Goal: Check status: Check status

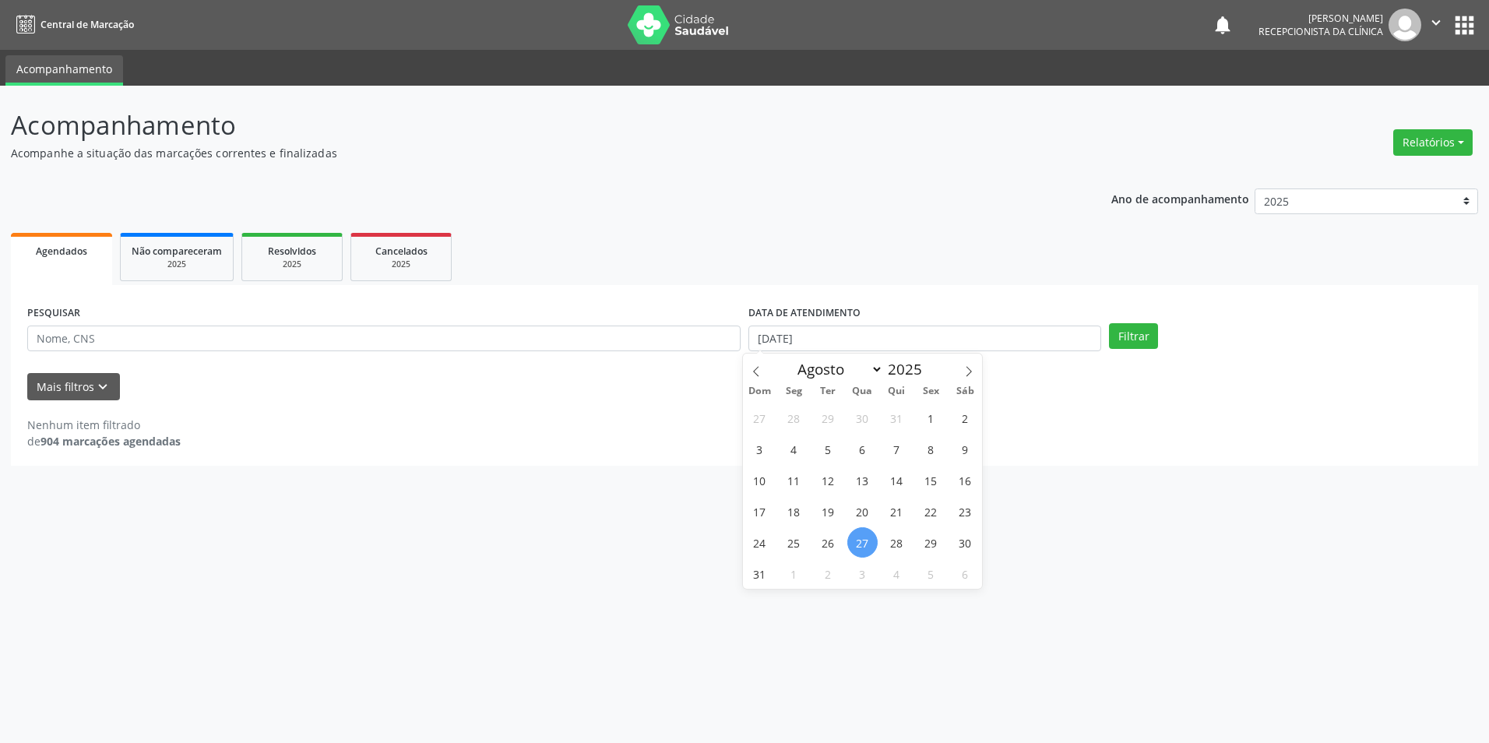
select select "7"
click at [900, 333] on input "[DATE]" at bounding box center [924, 339] width 353 height 26
click at [800, 577] on span "1" at bounding box center [794, 573] width 30 height 30
type input "[DATE]"
click at [800, 577] on span "1" at bounding box center [794, 573] width 30 height 30
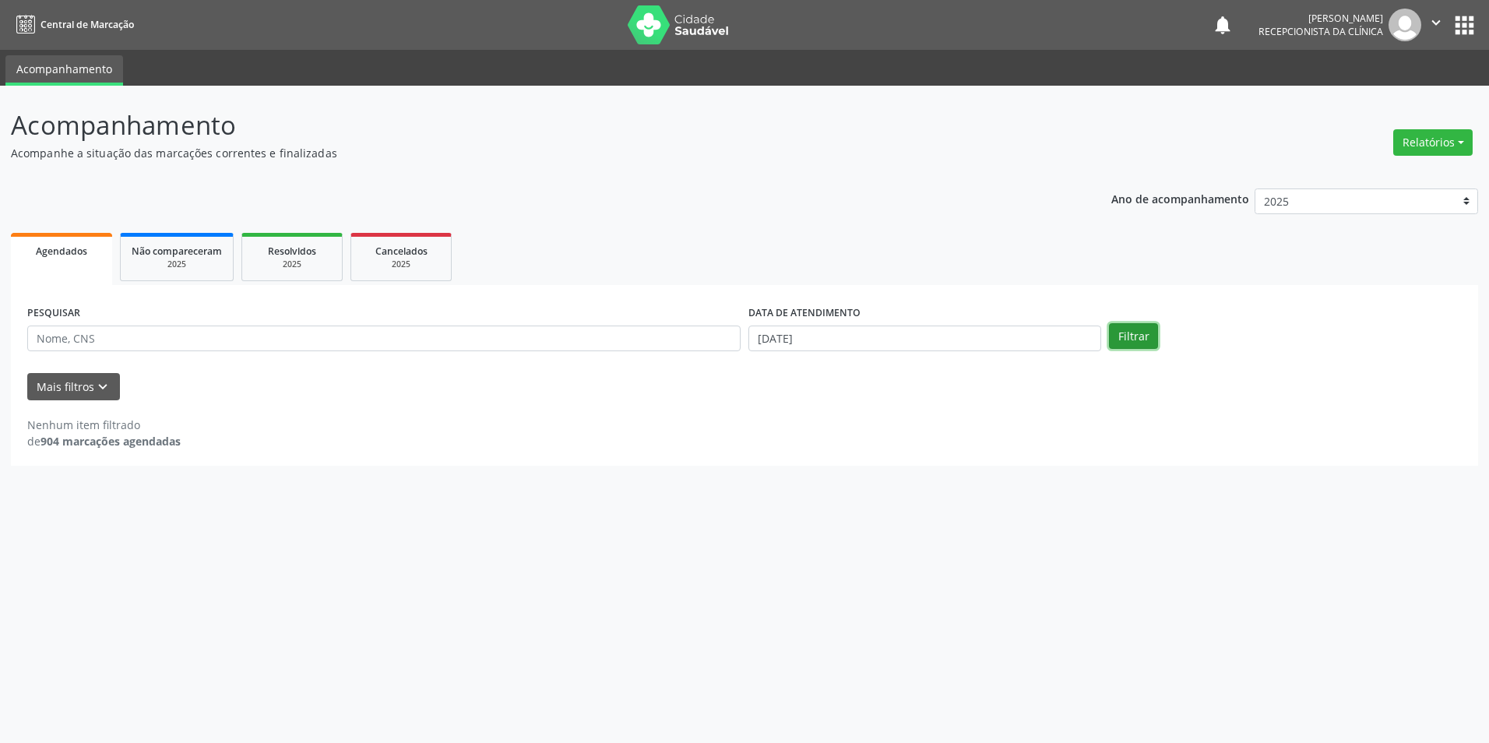
click at [1134, 343] on button "Filtrar" at bounding box center [1133, 336] width 49 height 26
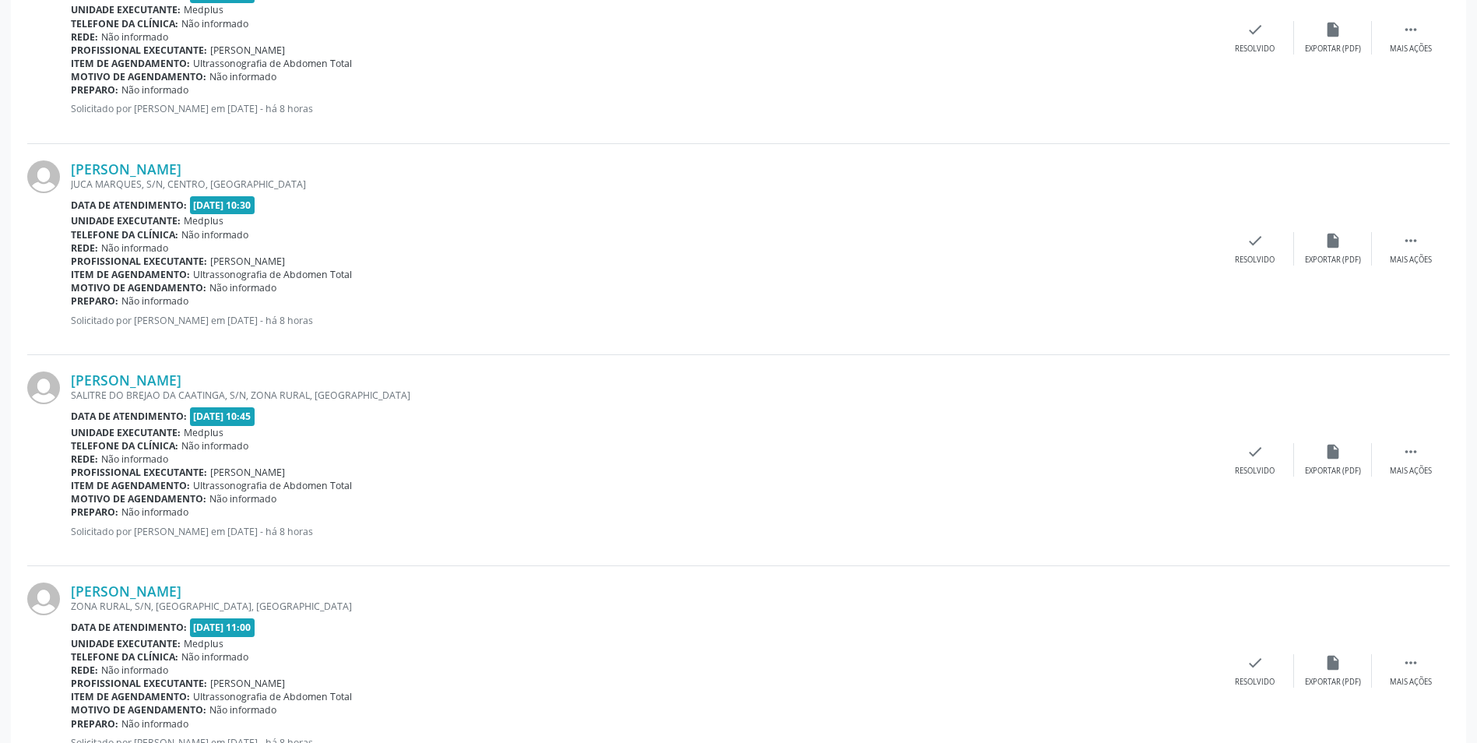
scroll to position [2491, 0]
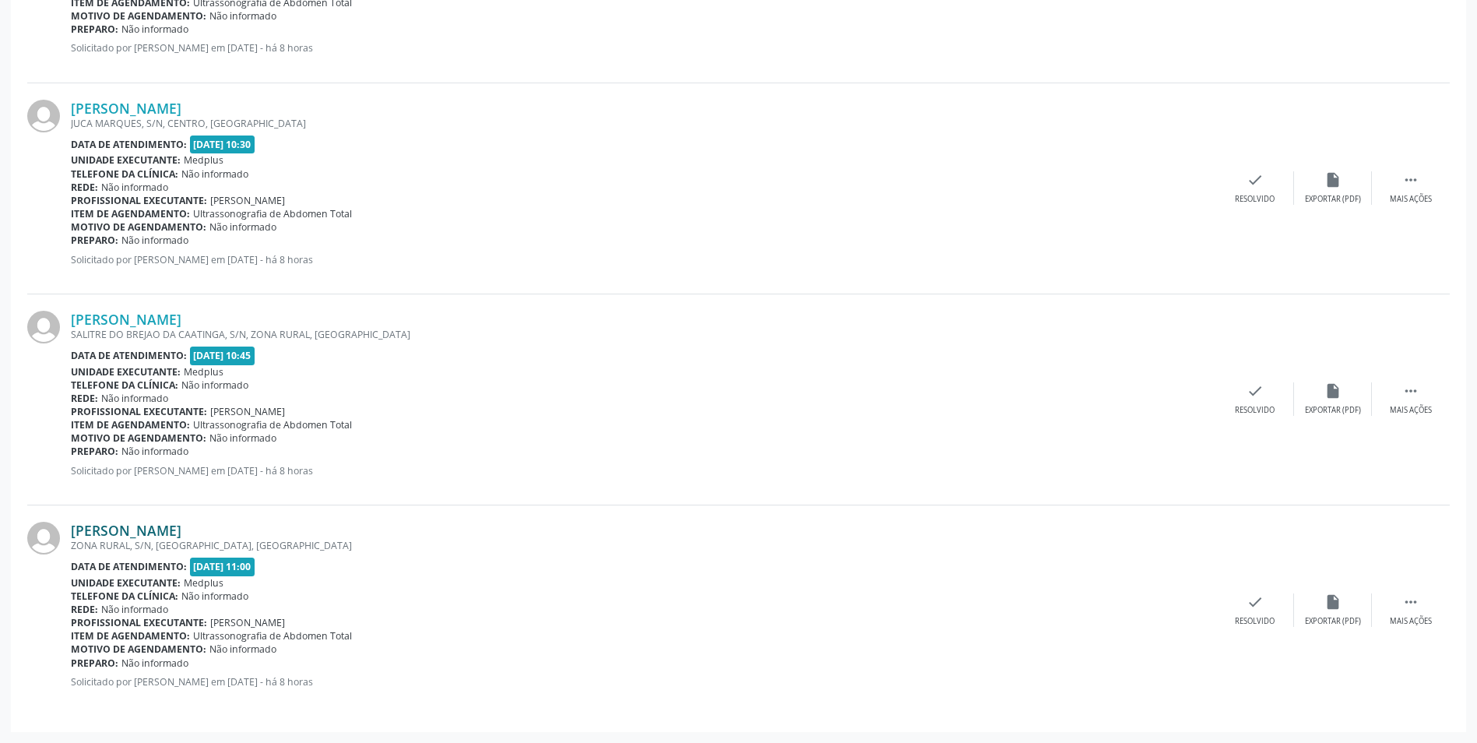
click at [111, 528] on link "[PERSON_NAME]" at bounding box center [126, 530] width 111 height 17
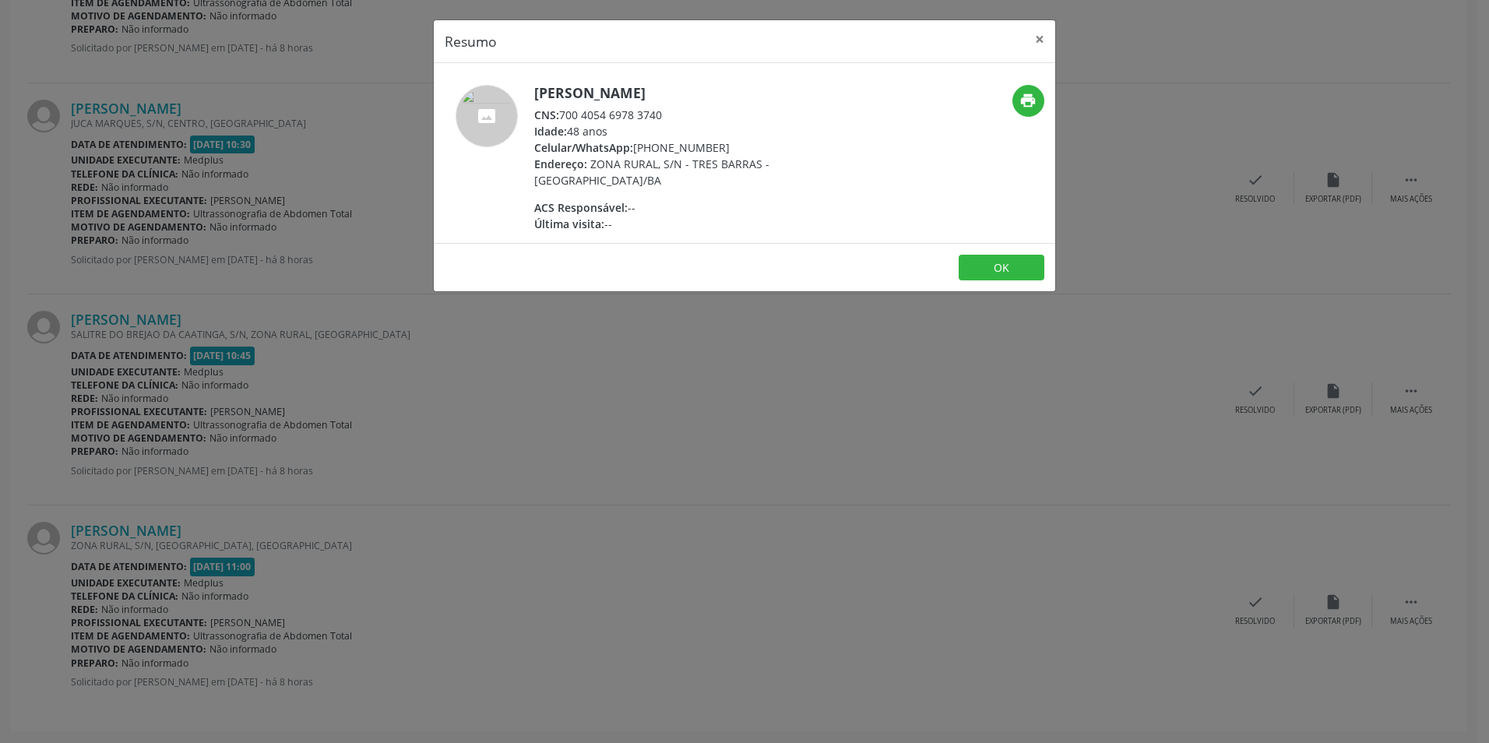
click at [304, 527] on div "Resumo × [PERSON_NAME] CNS: 700 4054 6978 3740 Idade: 48 anos Celular/WhatsApp:…" at bounding box center [744, 371] width 1489 height 743
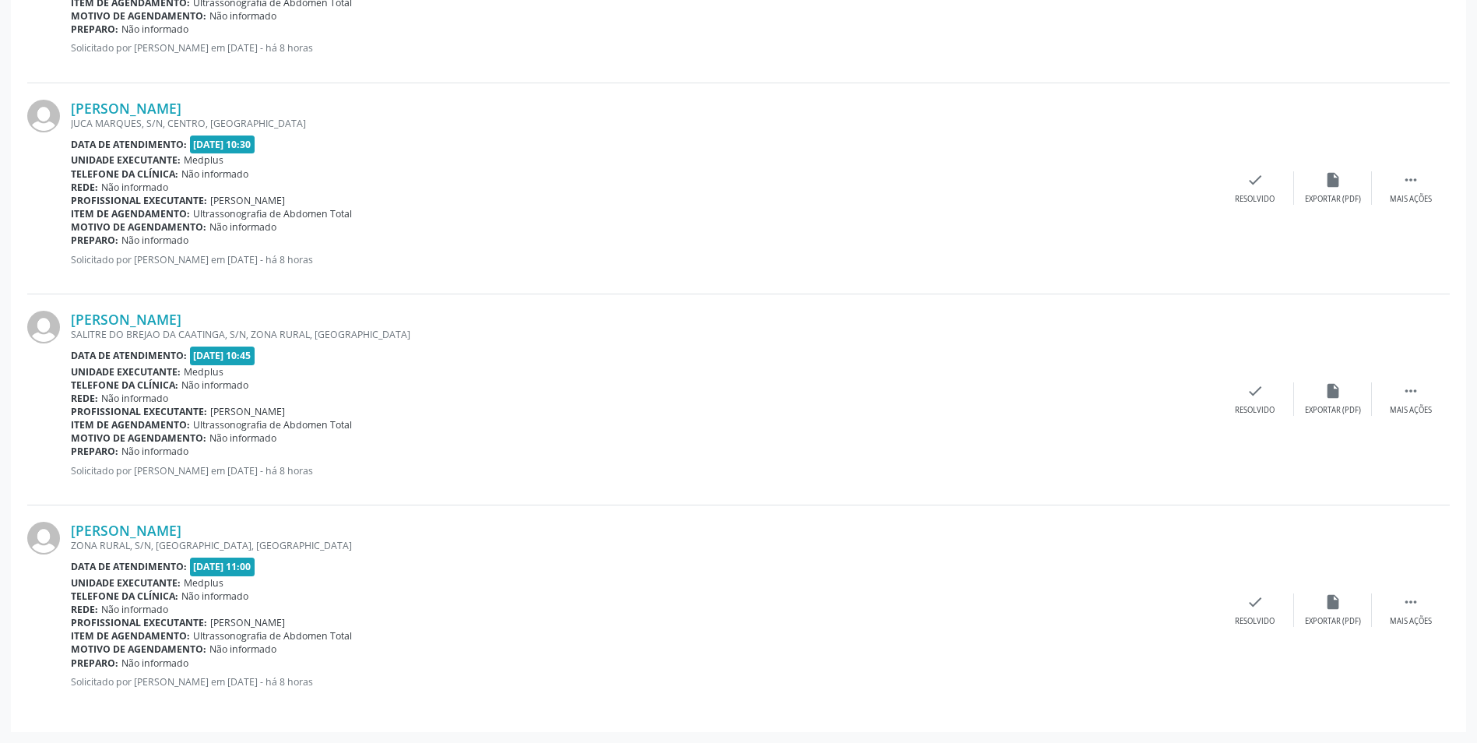
click at [132, 328] on div "SALITRE DO BREJAO DA CAATINGA, S/N, ZONA RURAL, [GEOGRAPHIC_DATA]" at bounding box center [644, 334] width 1146 height 13
click at [133, 320] on link "[PERSON_NAME]" at bounding box center [126, 319] width 111 height 17
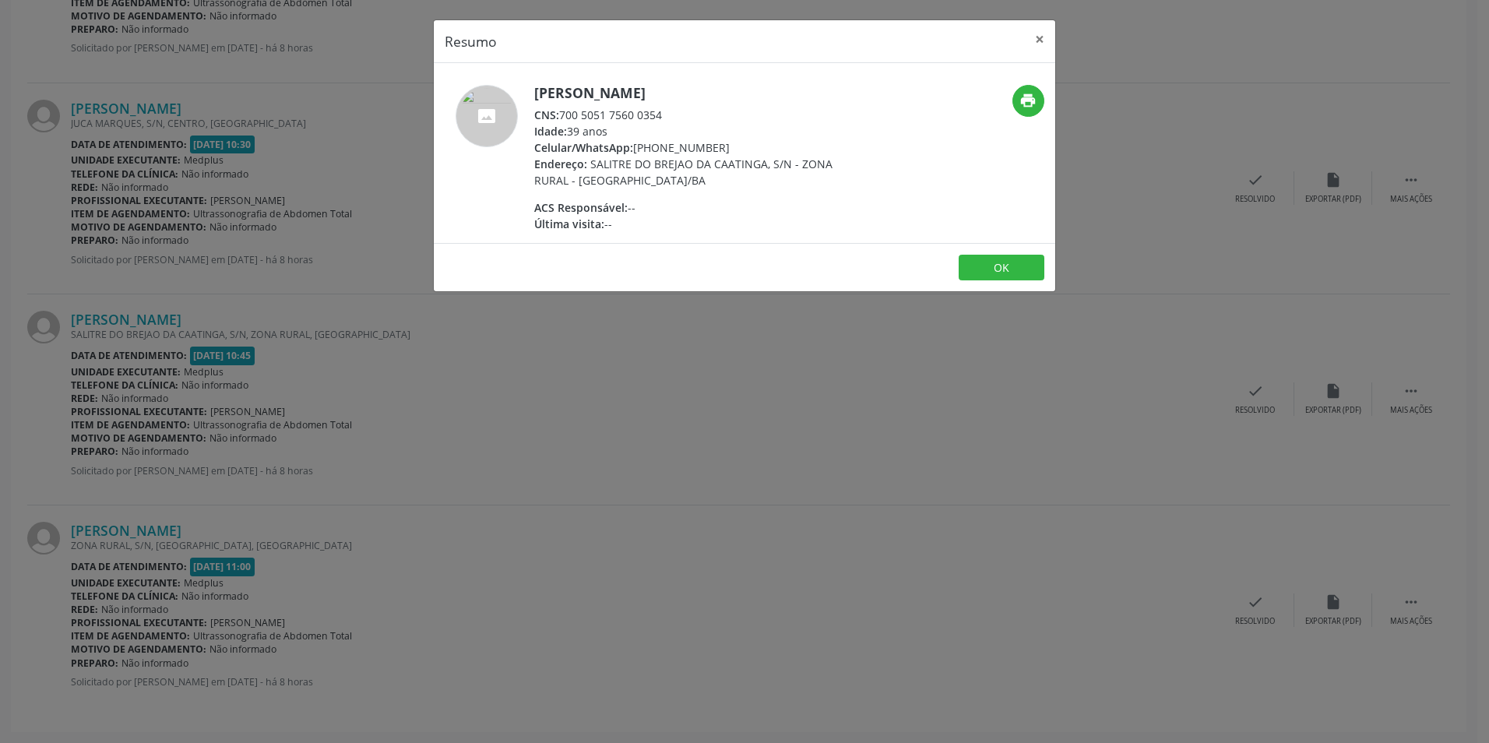
click at [861, 453] on div "Resumo × [PERSON_NAME] CNS: 700 5051 7560 0354 Idade: 39 anos Celular/WhatsApp:…" at bounding box center [744, 371] width 1489 height 743
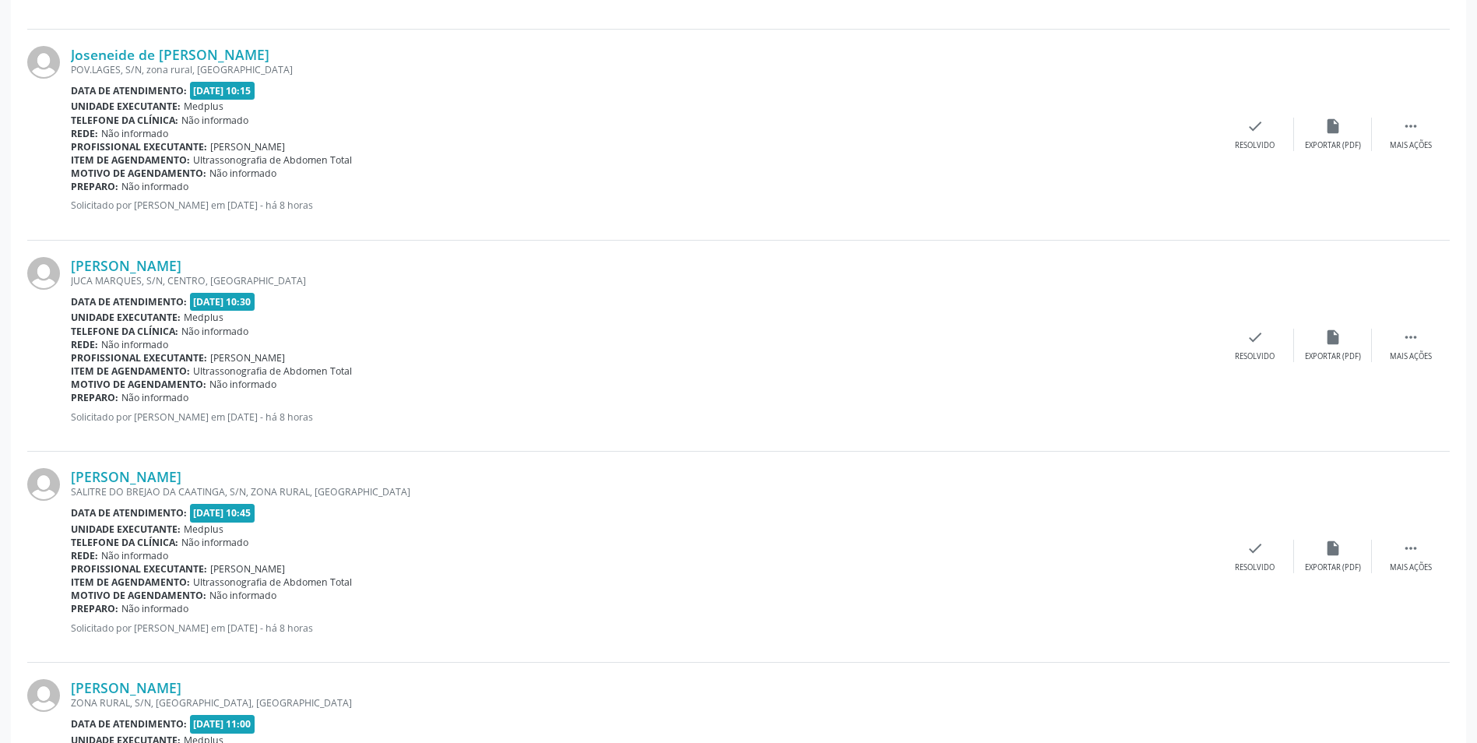
scroll to position [2257, 0]
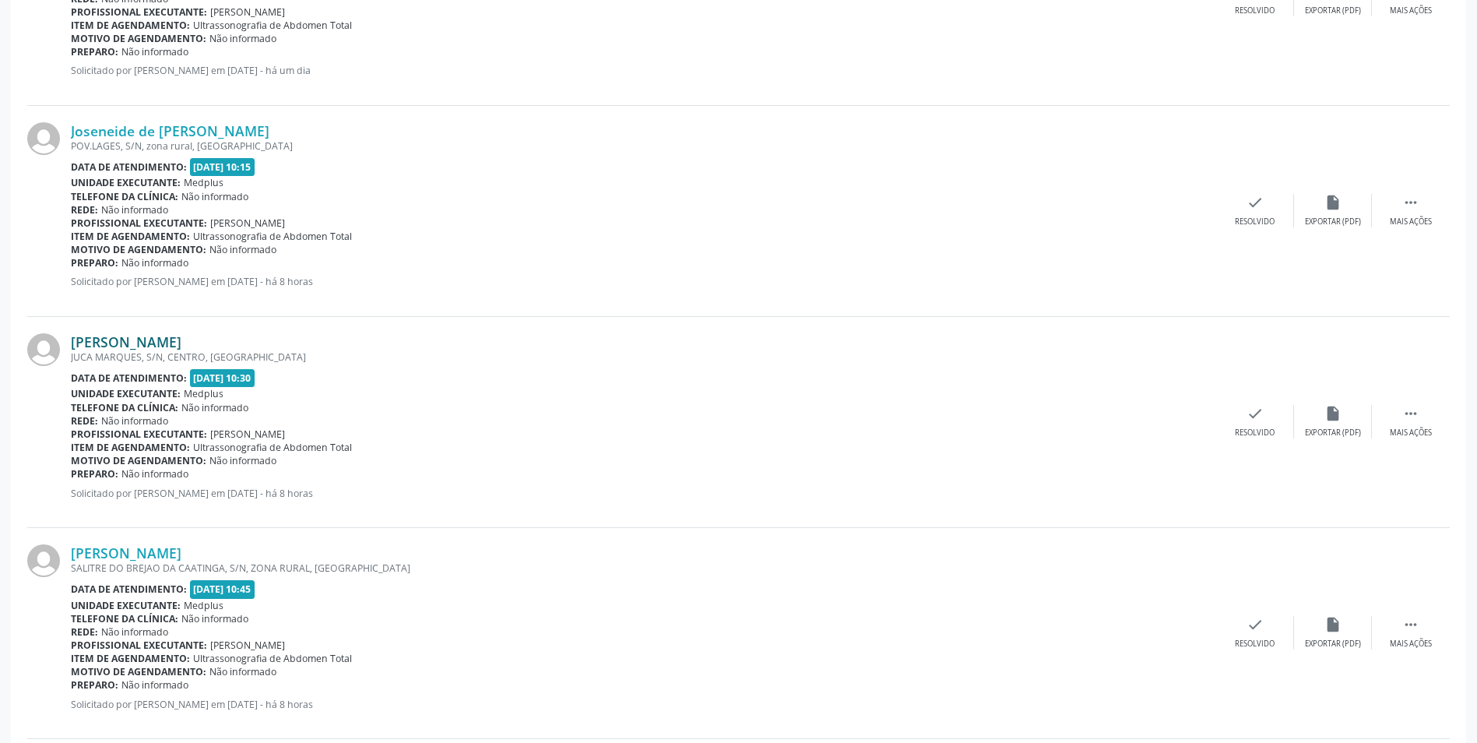
click at [135, 334] on link "[PERSON_NAME]" at bounding box center [126, 341] width 111 height 17
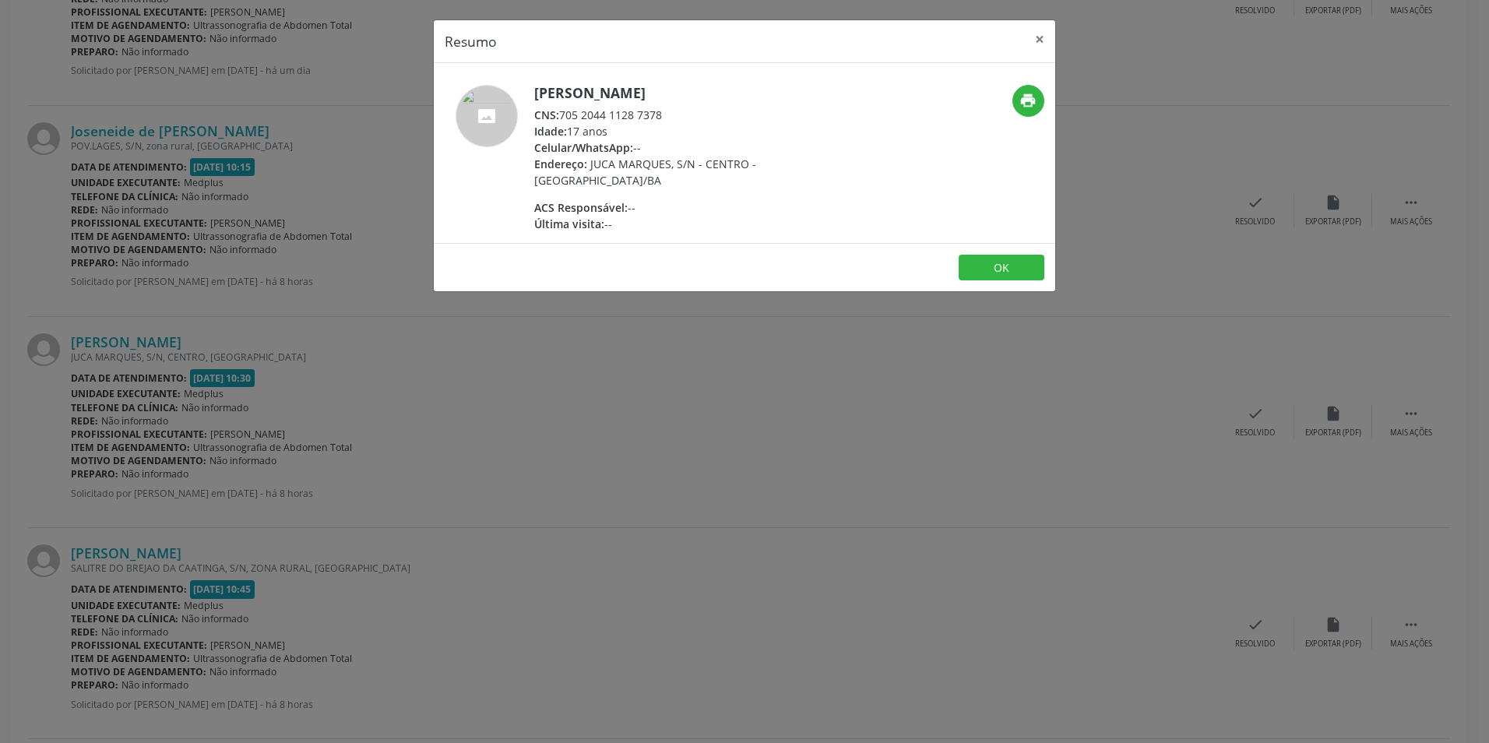
click at [685, 454] on div "Resumo × [PERSON_NAME] CNS: 705 2044 1128 7378 Idade: 17 anos Celular/WhatsApp:…" at bounding box center [744, 371] width 1489 height 743
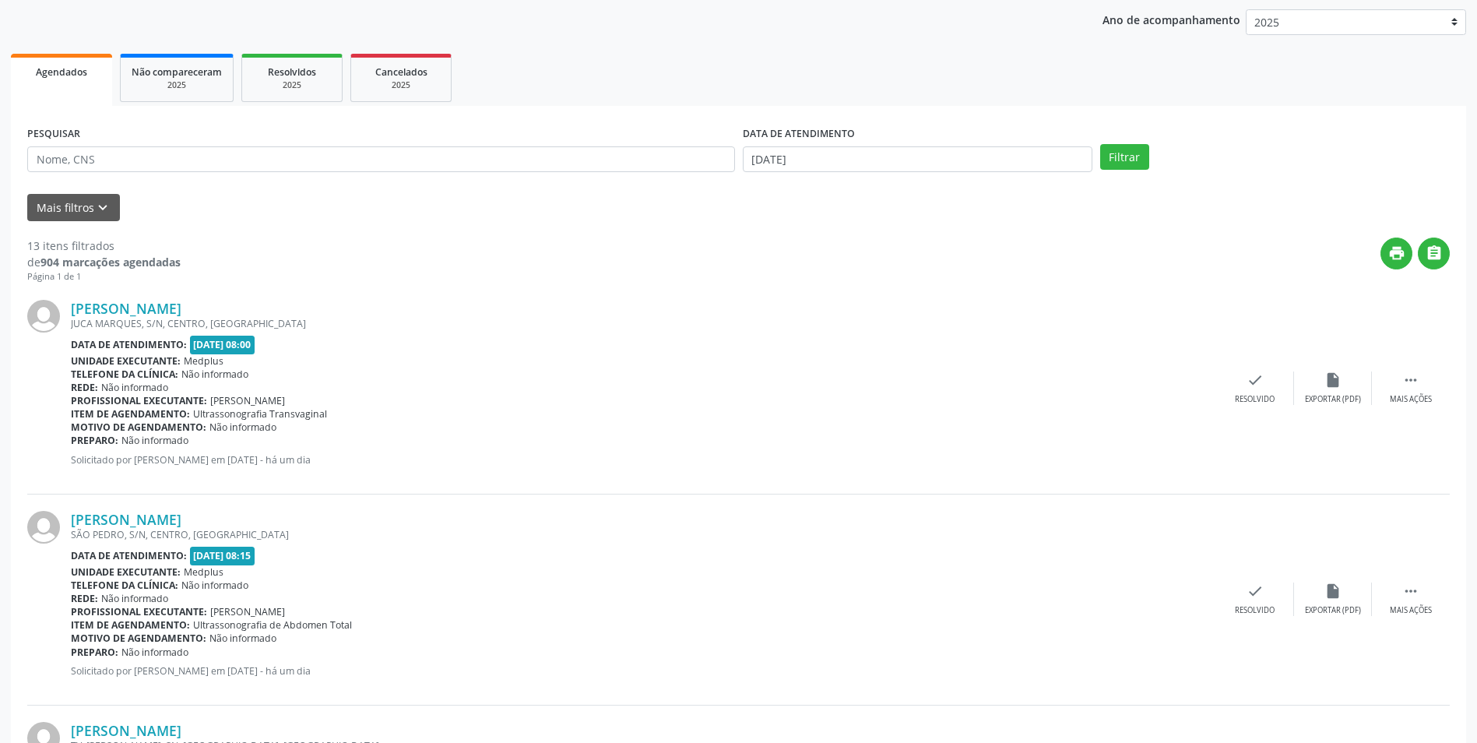
scroll to position [0, 0]
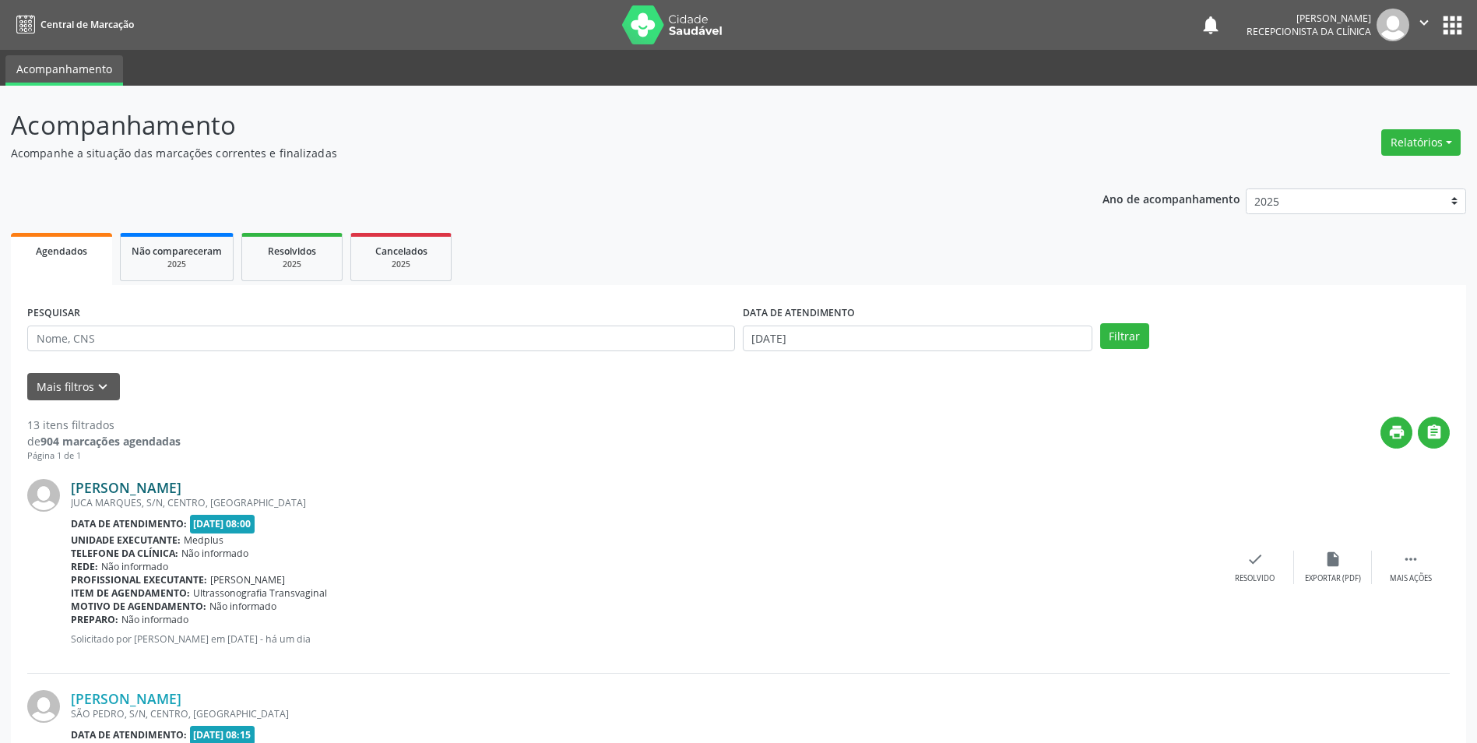
click at [178, 479] on link "[PERSON_NAME]" at bounding box center [126, 487] width 111 height 17
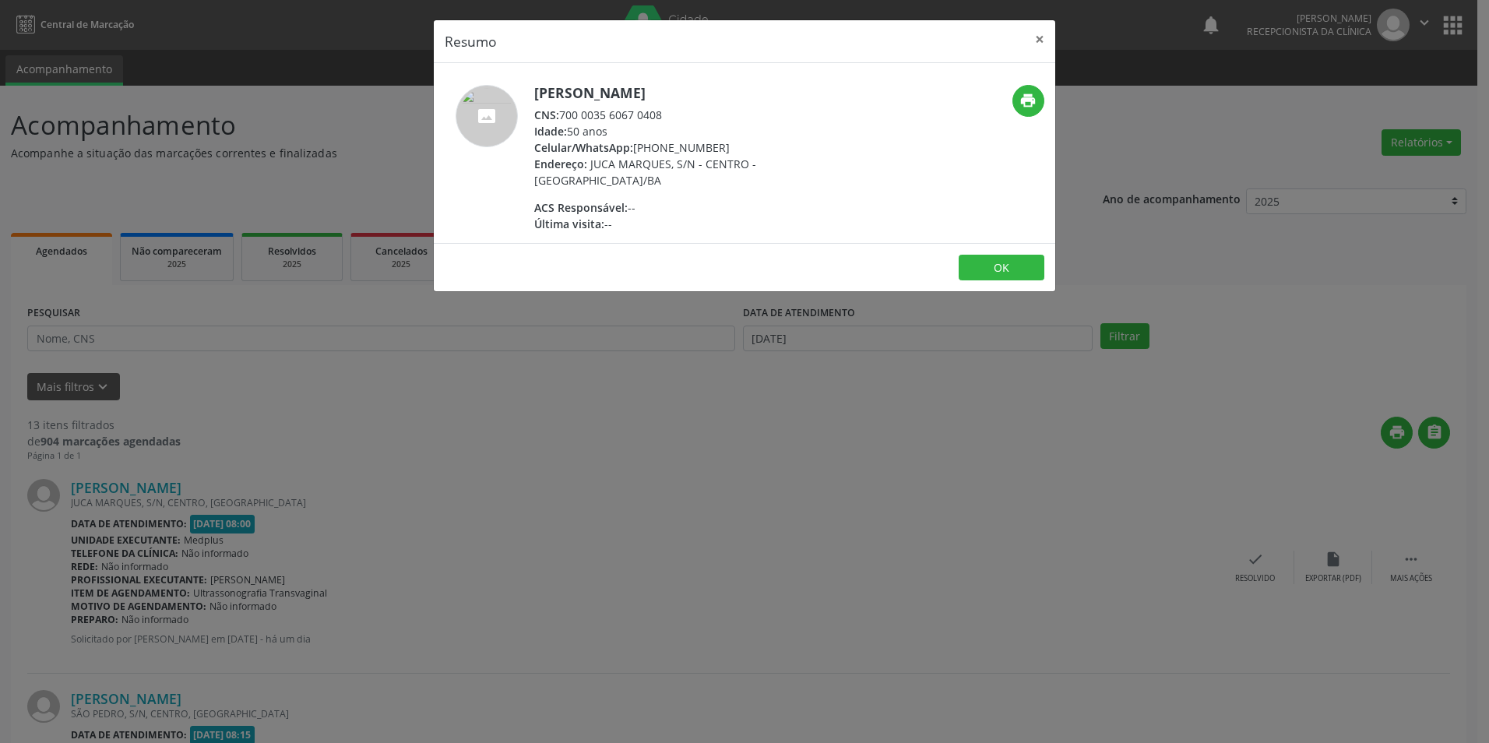
click at [717, 372] on div "Resumo × [PERSON_NAME] CNS: 700 0035 6067 0408 Idade: 50 anos Celular/WhatsApp:…" at bounding box center [744, 371] width 1489 height 743
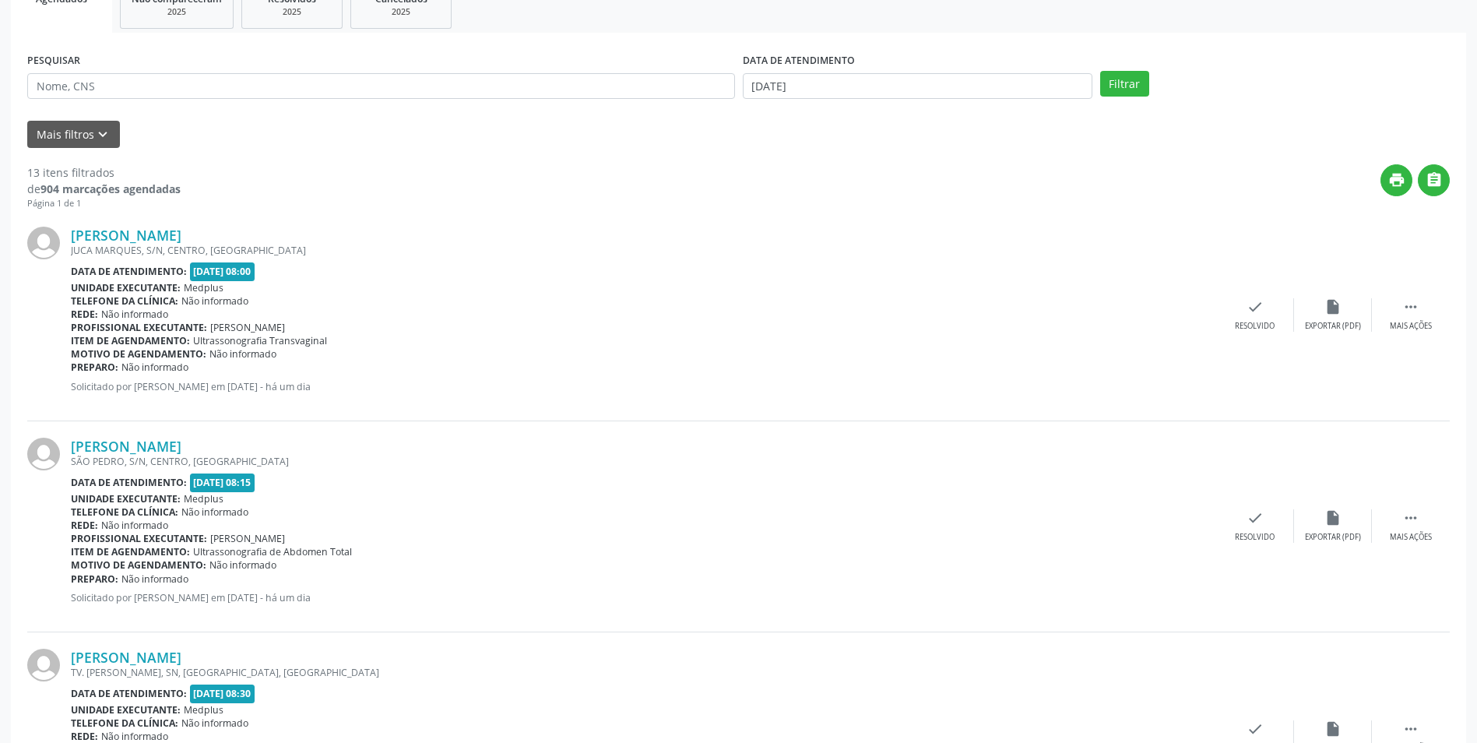
scroll to position [312, 0]
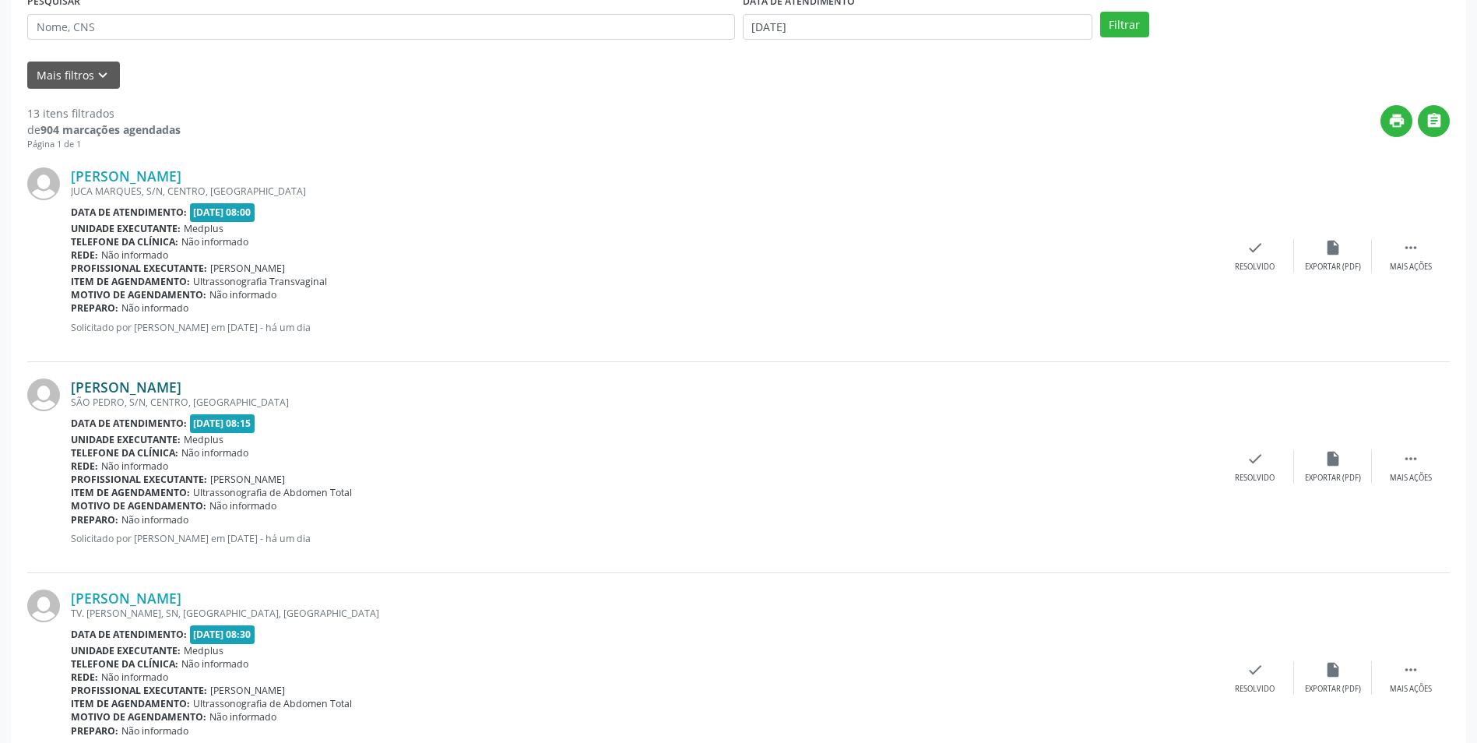
click at [137, 388] on link "[PERSON_NAME]" at bounding box center [126, 387] width 111 height 17
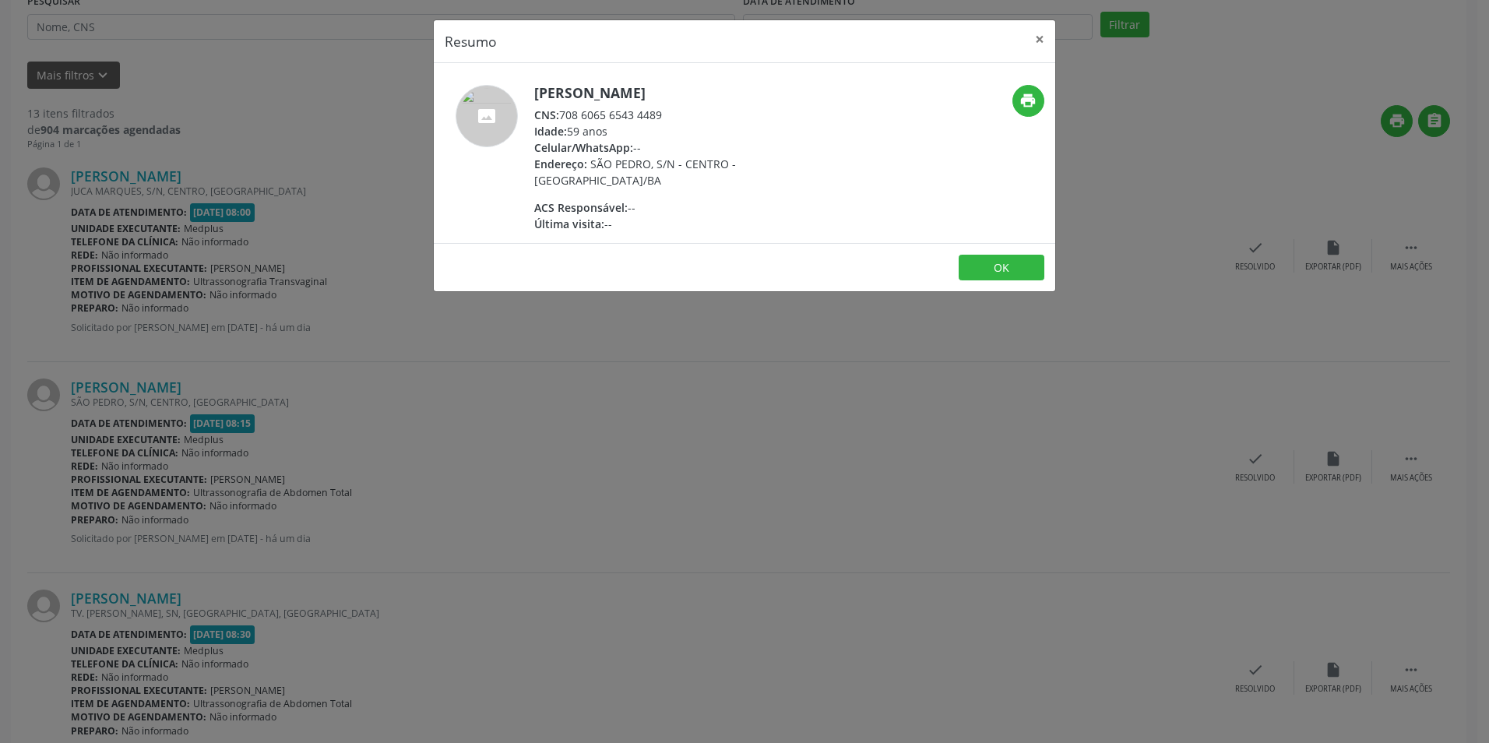
click at [533, 443] on div "Resumo × [PERSON_NAME] CNS: 708 6065 6543 4489 Idade: 59 anos Celular/WhatsApp:…" at bounding box center [744, 371] width 1489 height 743
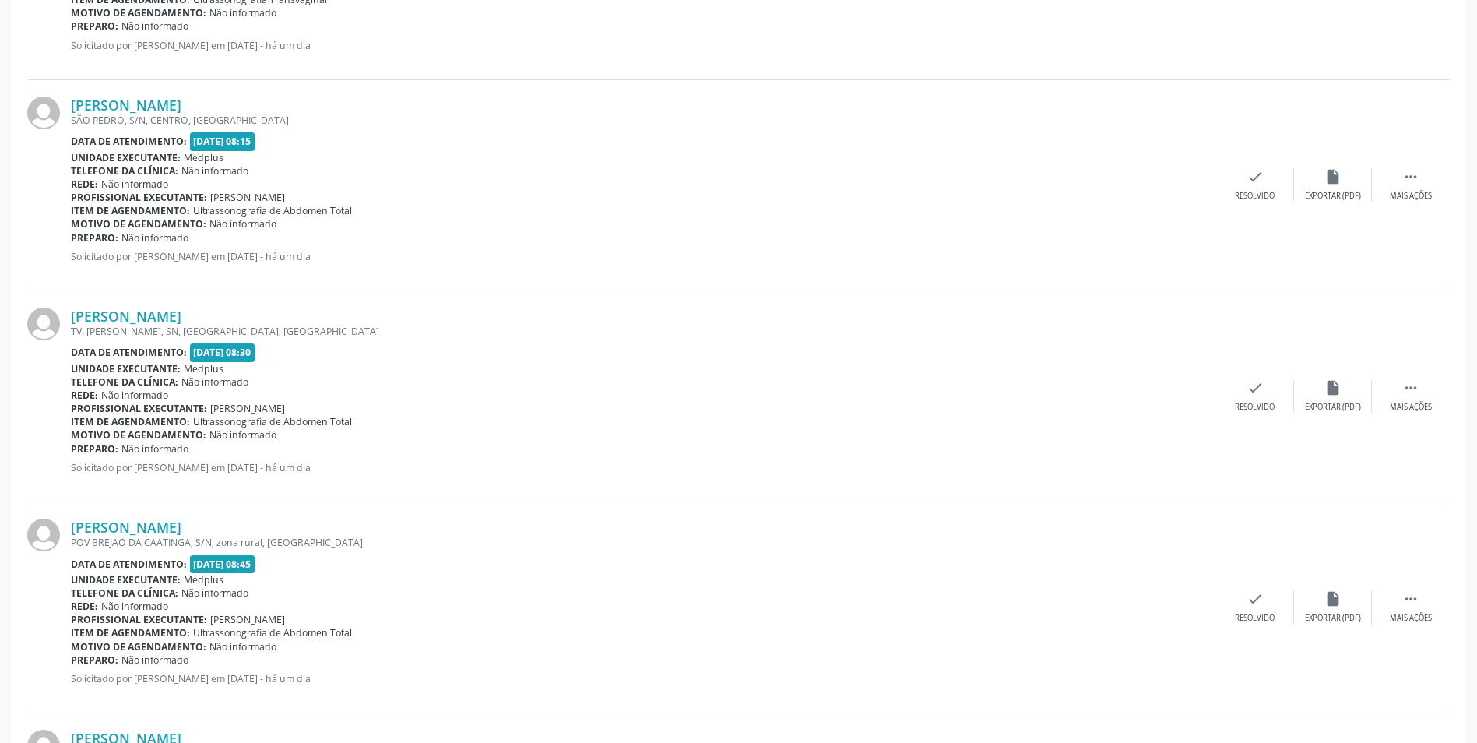
scroll to position [623, 0]
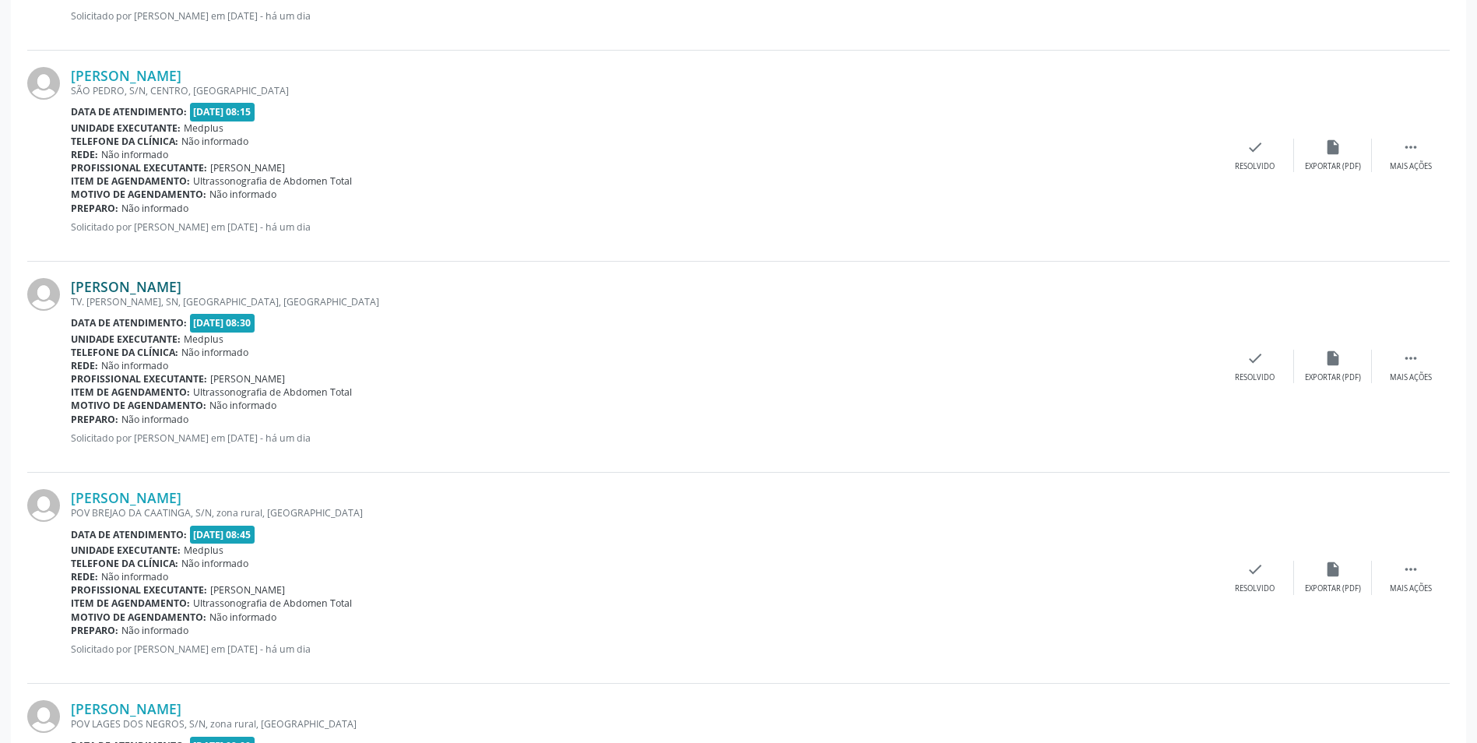
click at [181, 289] on link "[PERSON_NAME]" at bounding box center [126, 286] width 111 height 17
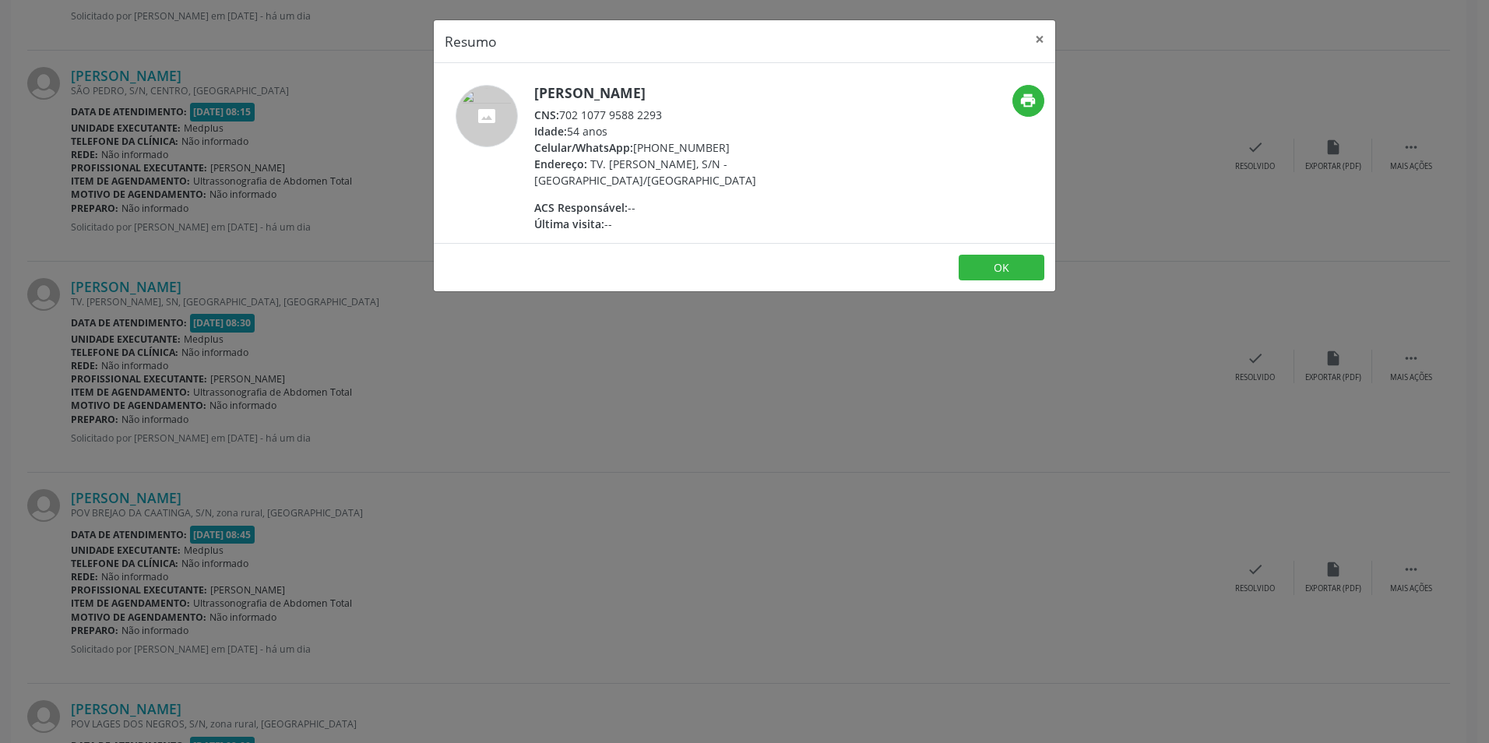
click at [808, 468] on div "Resumo × [PERSON_NAME] CNS: 702 1077 9588 2293 Idade: 54 anos Celular/WhatsApp:…" at bounding box center [744, 371] width 1489 height 743
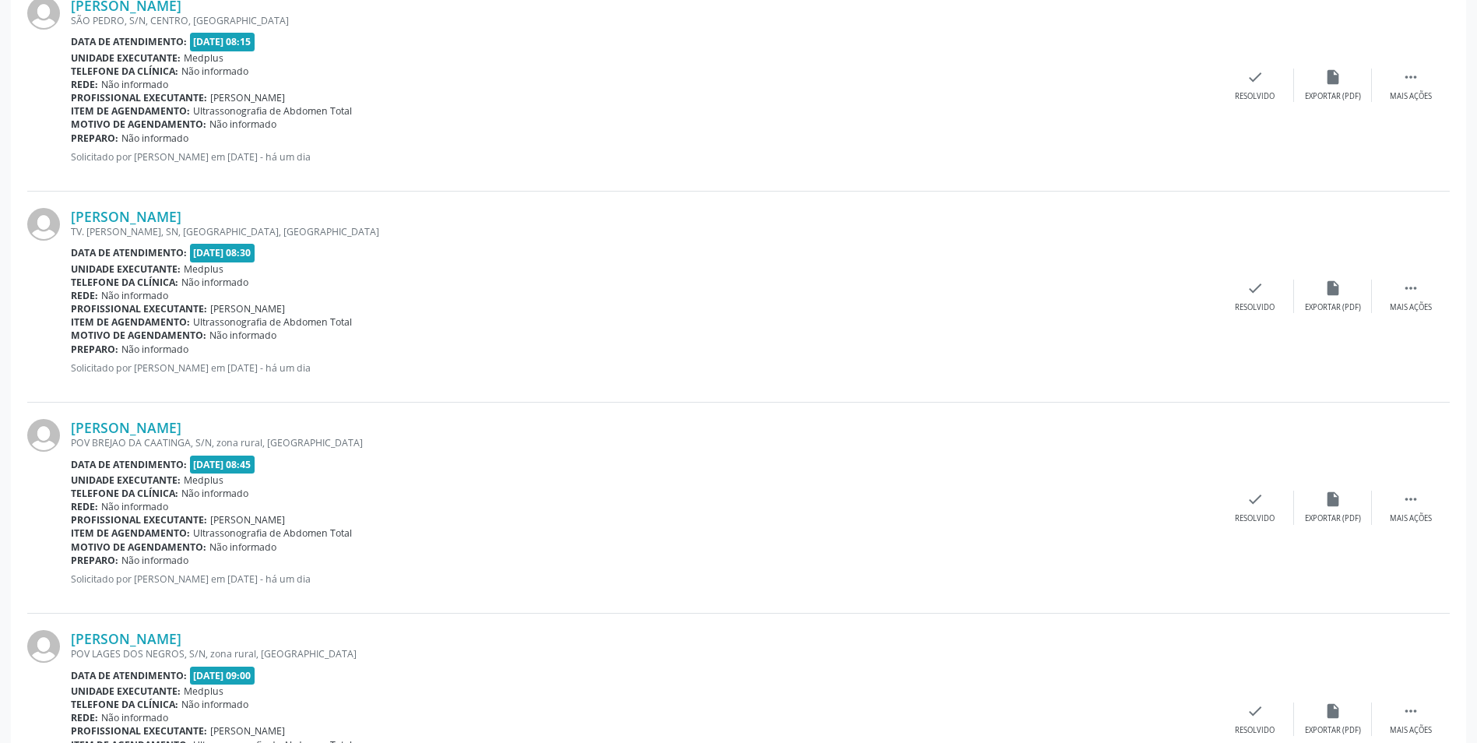
scroll to position [779, 0]
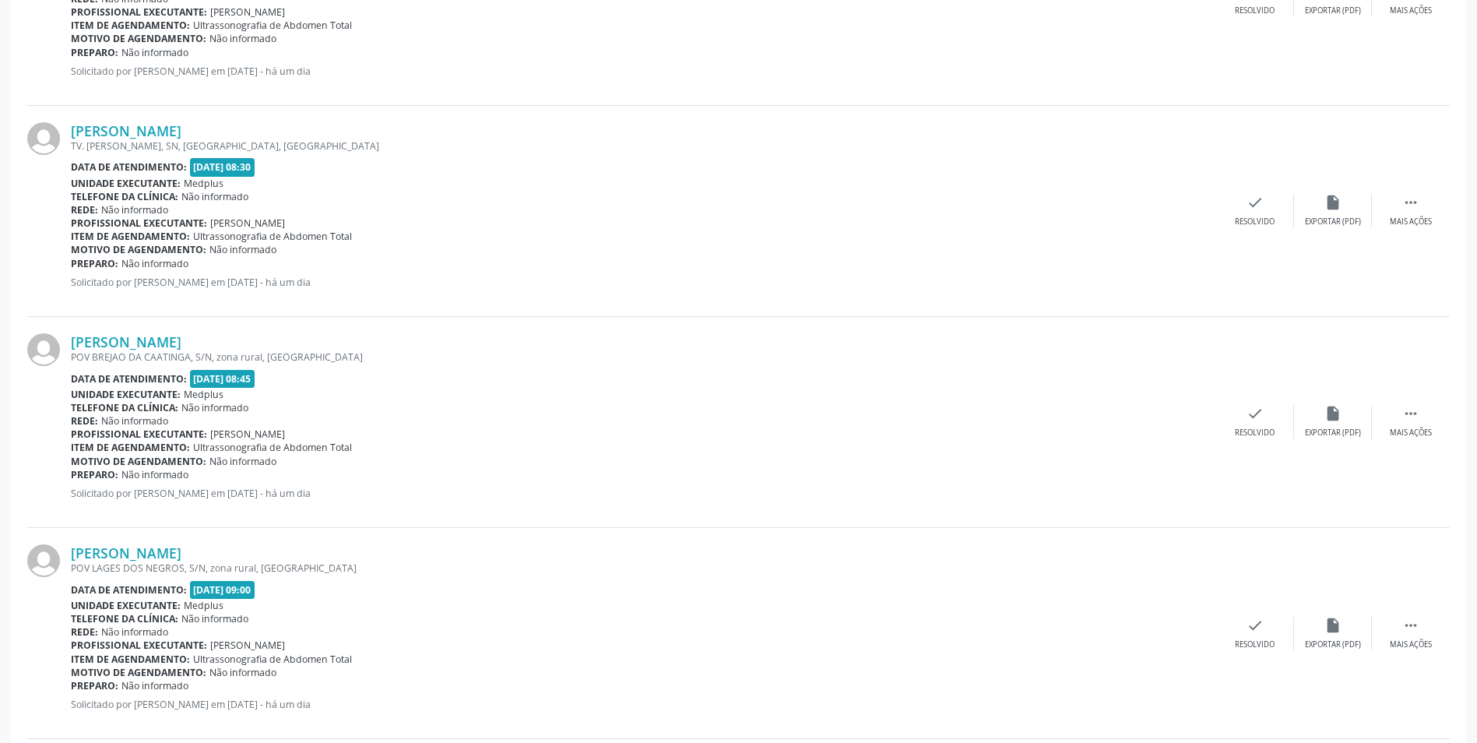
click at [89, 331] on div "[PERSON_NAME] POV BREJAO DA CAATINGA, S/N, zona rural, [GEOGRAPHIC_DATA] Data d…" at bounding box center [738, 422] width 1423 height 211
click at [96, 340] on link "[PERSON_NAME]" at bounding box center [126, 341] width 111 height 17
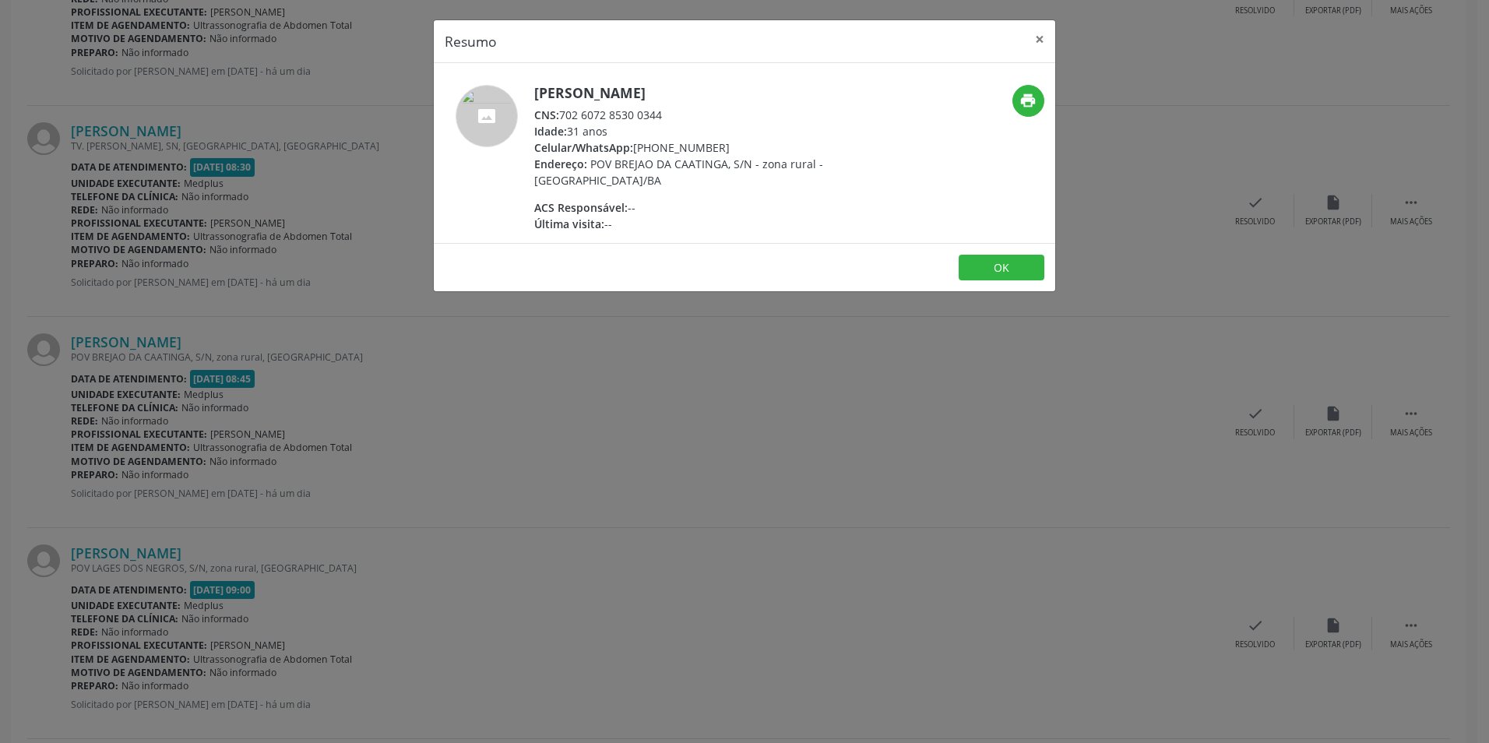
click at [779, 437] on div "Resumo × [PERSON_NAME] CNS: 702 6072 8530 0344 Idade: 31 anos Celular/WhatsApp:…" at bounding box center [744, 371] width 1489 height 743
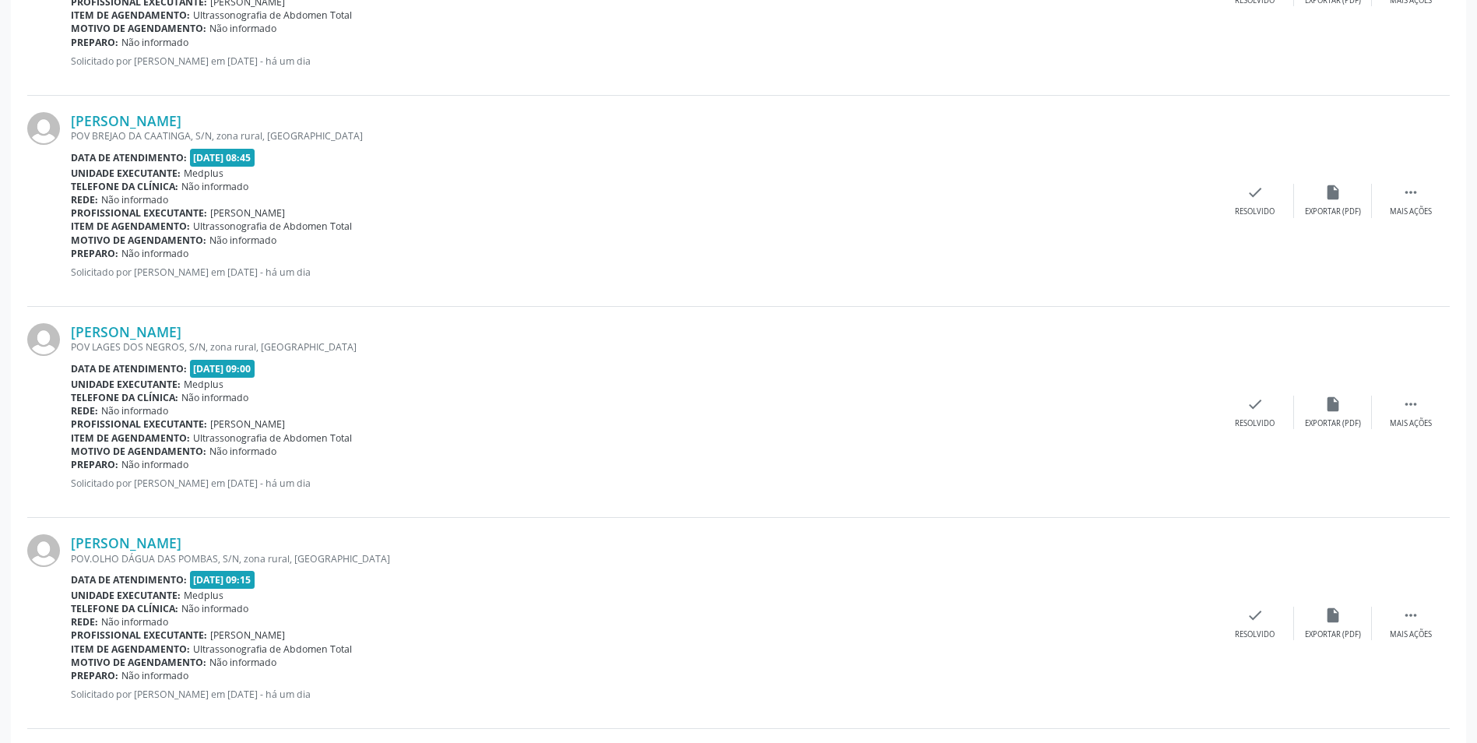
scroll to position [1013, 0]
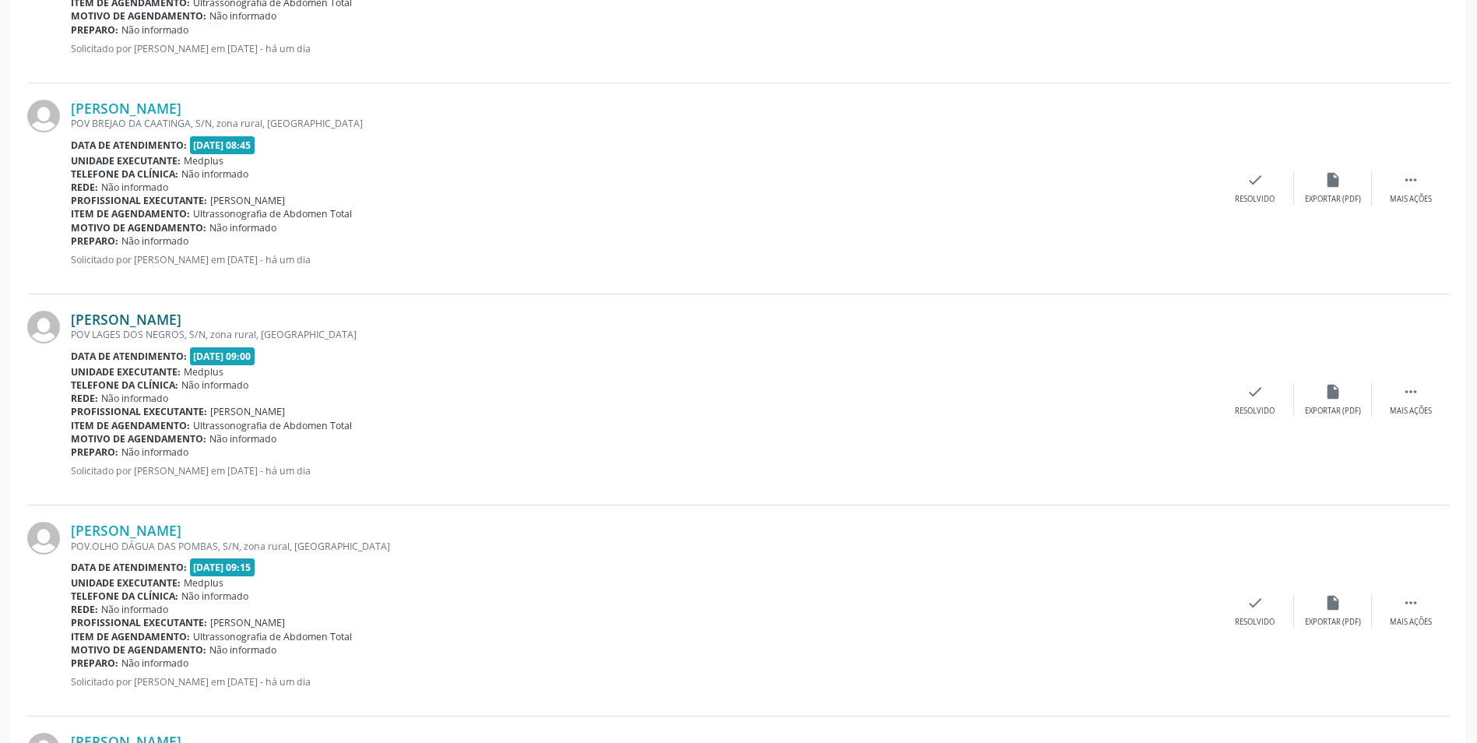
click at [153, 323] on link "[PERSON_NAME]" at bounding box center [126, 319] width 111 height 17
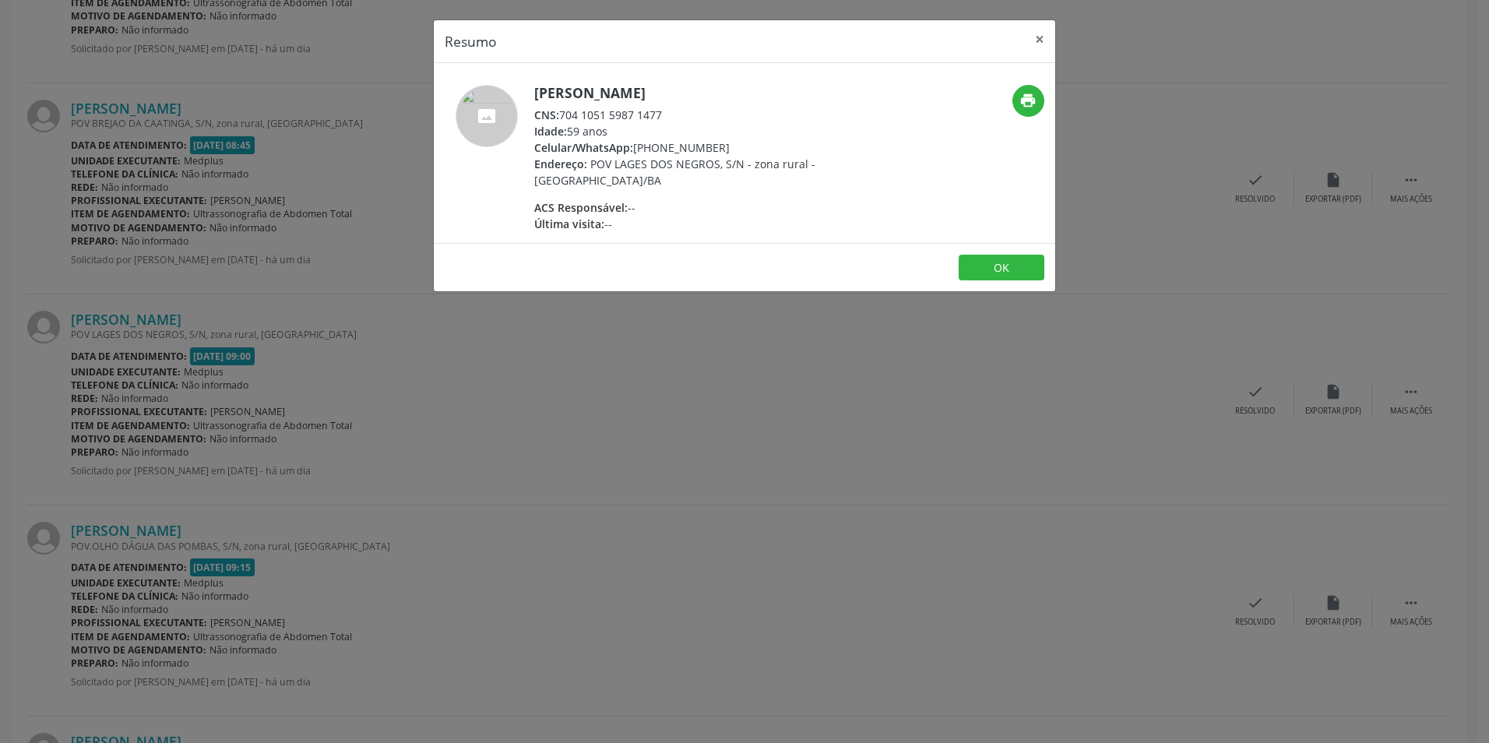
click at [853, 365] on div "Resumo × [PERSON_NAME] CNS: 704 1051 5987 1477 Idade: 59 anos Celular/WhatsApp:…" at bounding box center [744, 371] width 1489 height 743
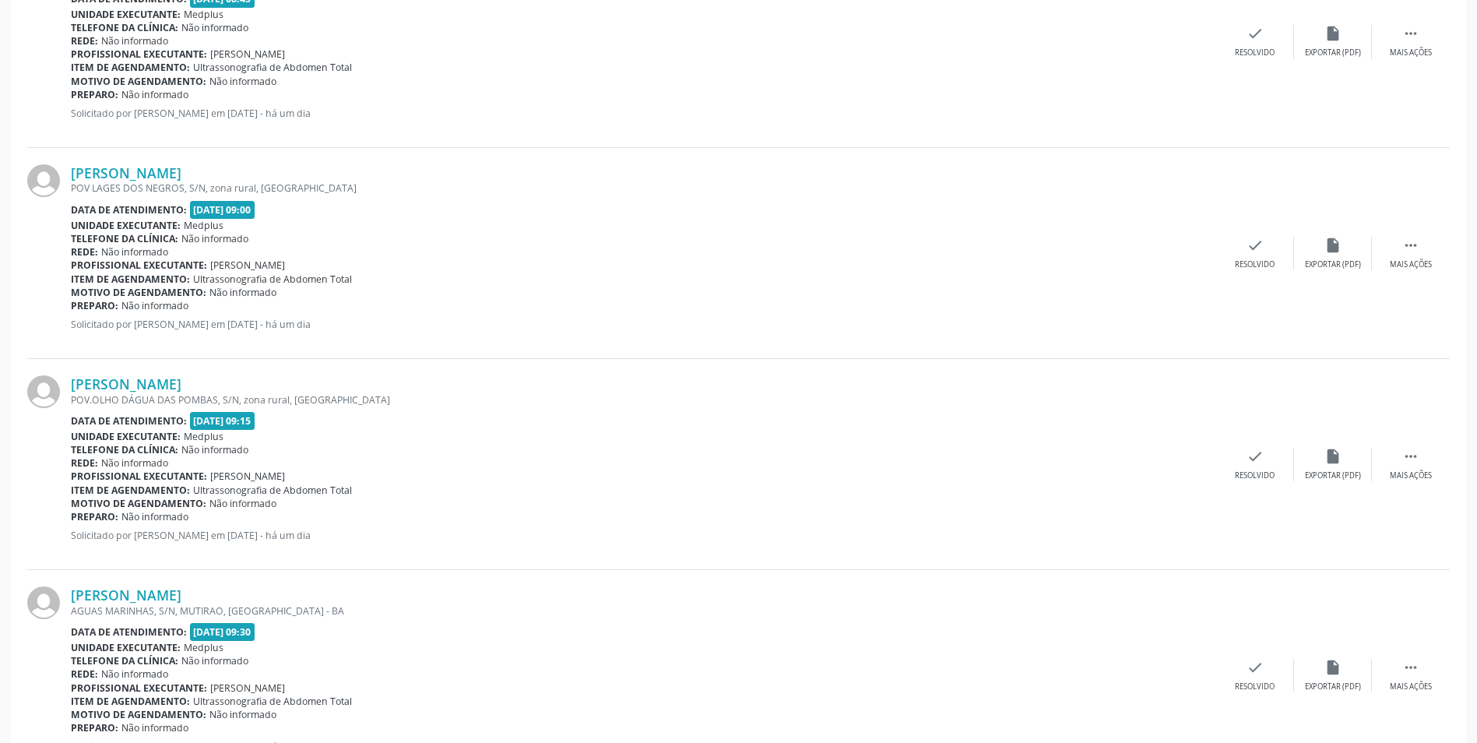
scroll to position [1168, 0]
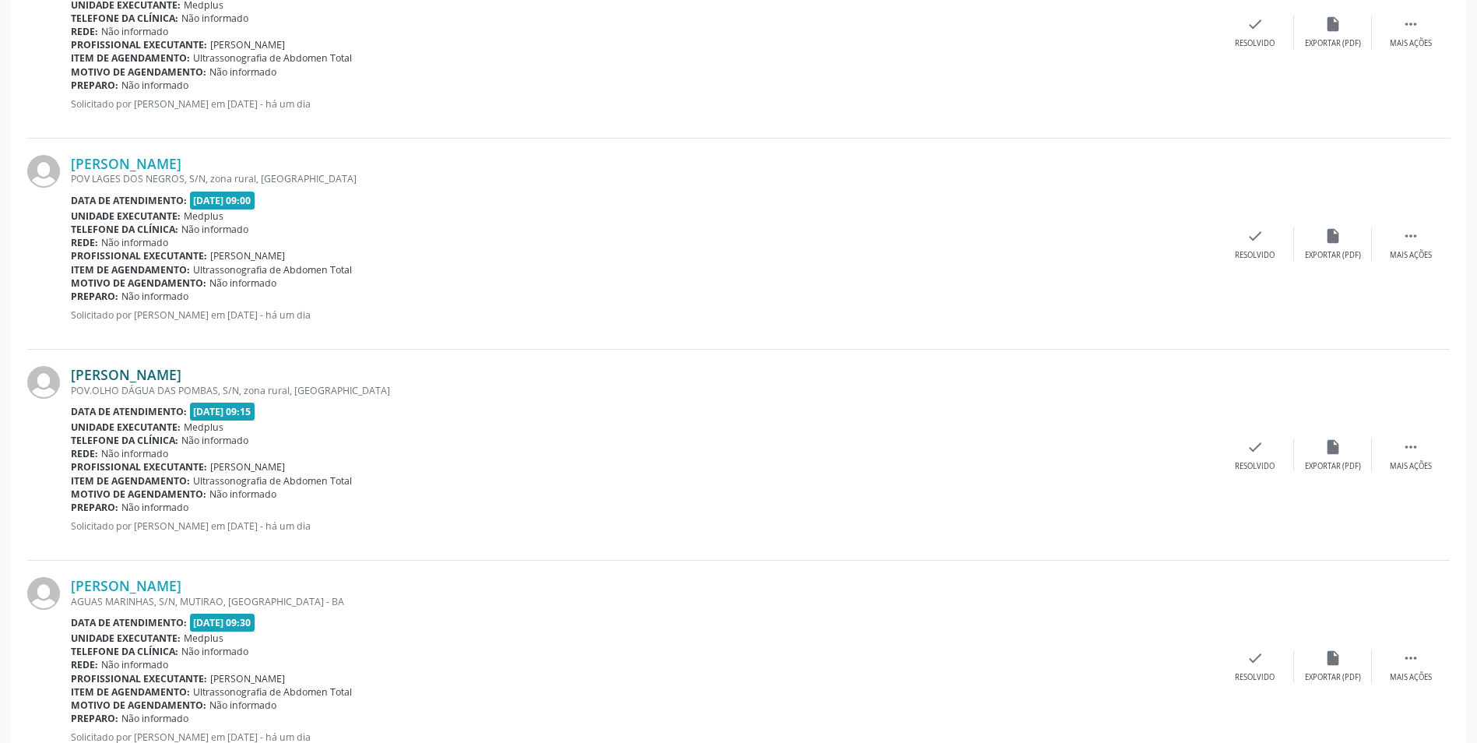
click at [153, 375] on link "[PERSON_NAME]" at bounding box center [126, 374] width 111 height 17
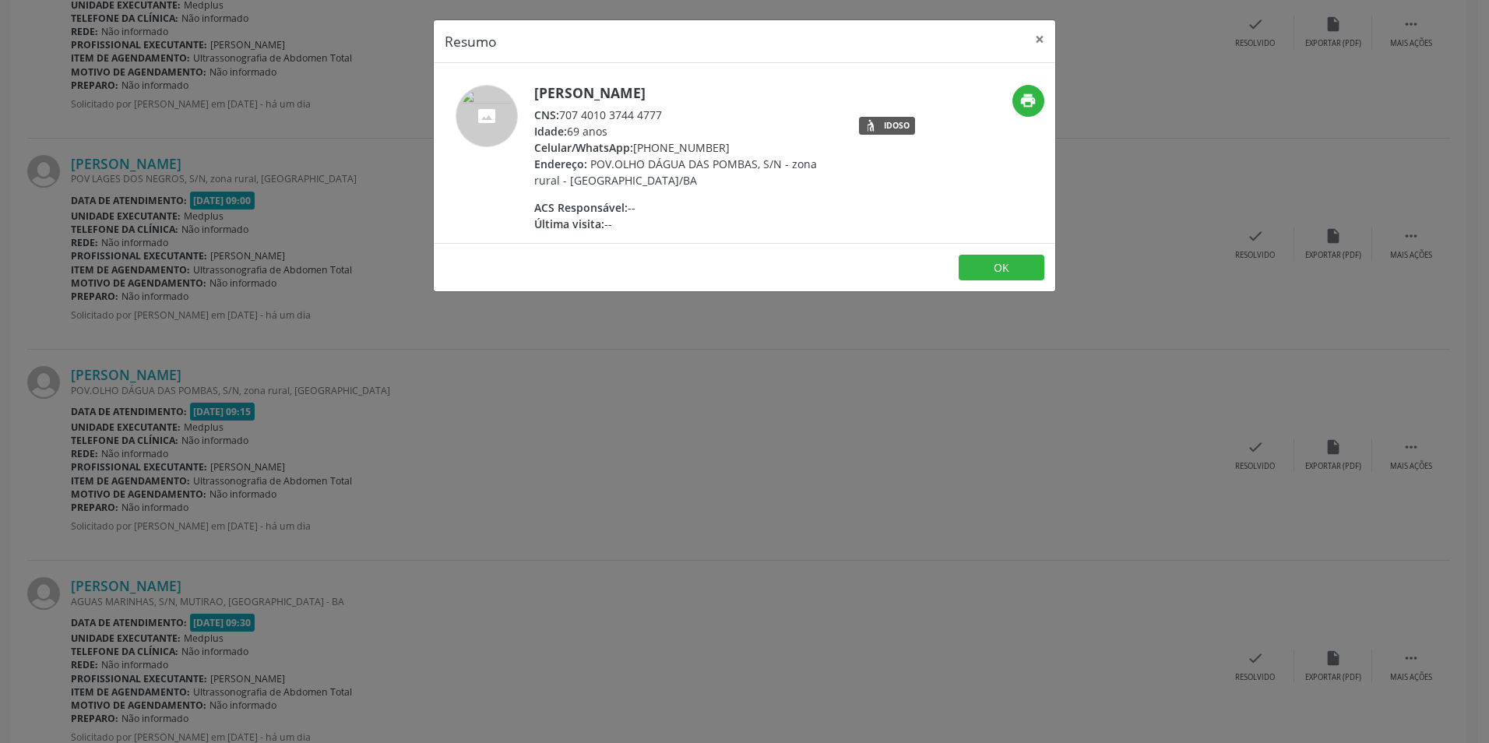
click at [910, 365] on div "Resumo × [PERSON_NAME] de [PERSON_NAME] CNS: 707 4010 3744 4777 Idade: 69 anos …" at bounding box center [744, 371] width 1489 height 743
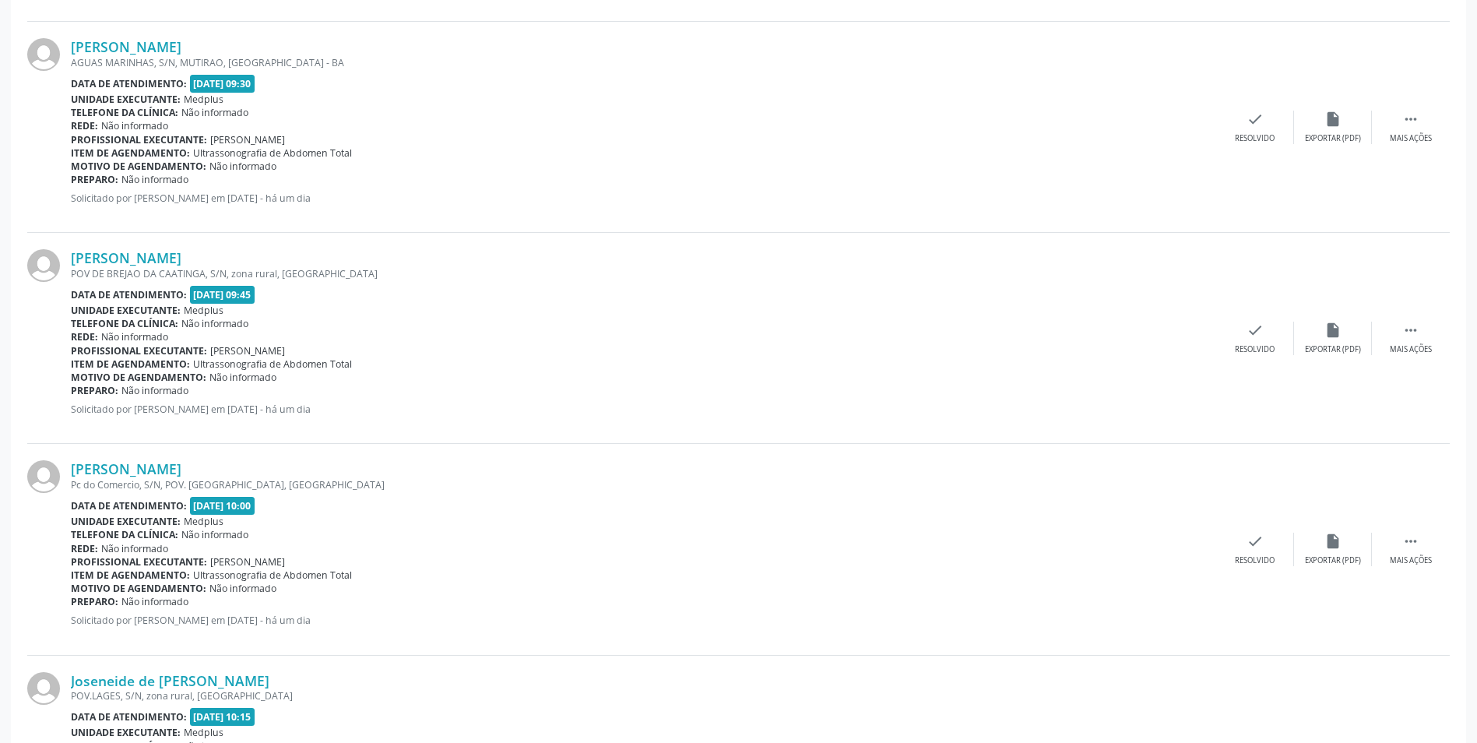
scroll to position [1713, 0]
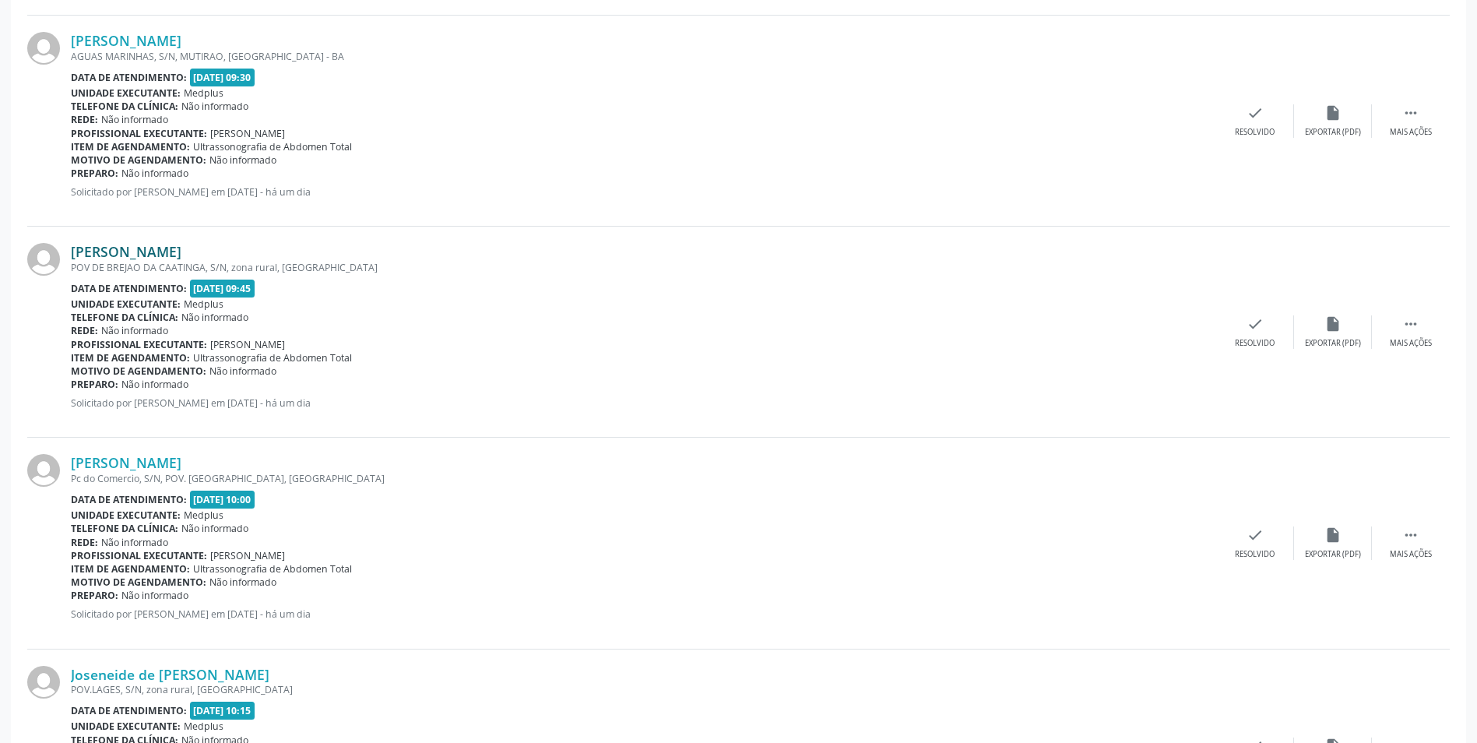
click at [171, 251] on link "[PERSON_NAME]" at bounding box center [126, 251] width 111 height 17
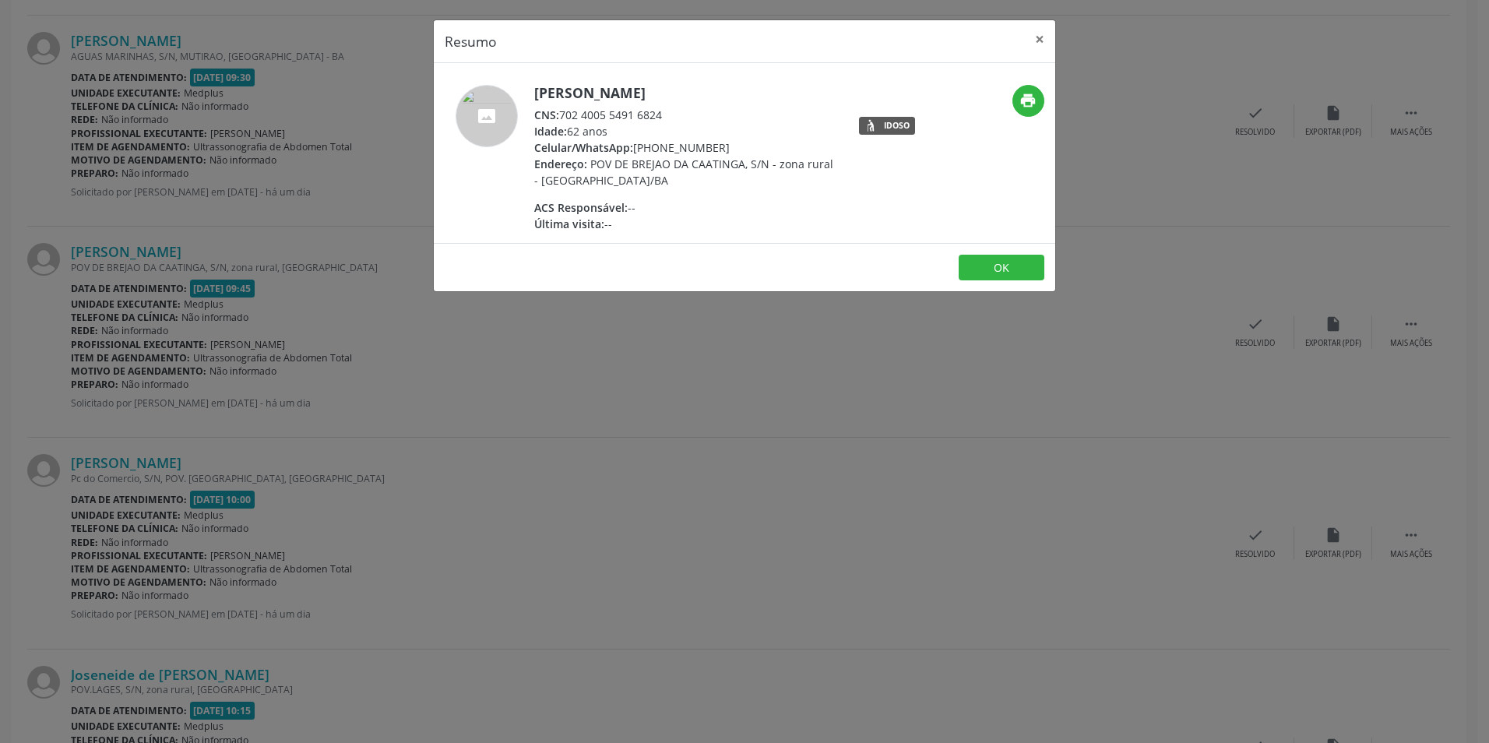
click at [722, 352] on div "Resumo × [PERSON_NAME] CNS: 702 4005 5491 6824 Idade: 62 anos Celular/WhatsApp:…" at bounding box center [744, 371] width 1489 height 743
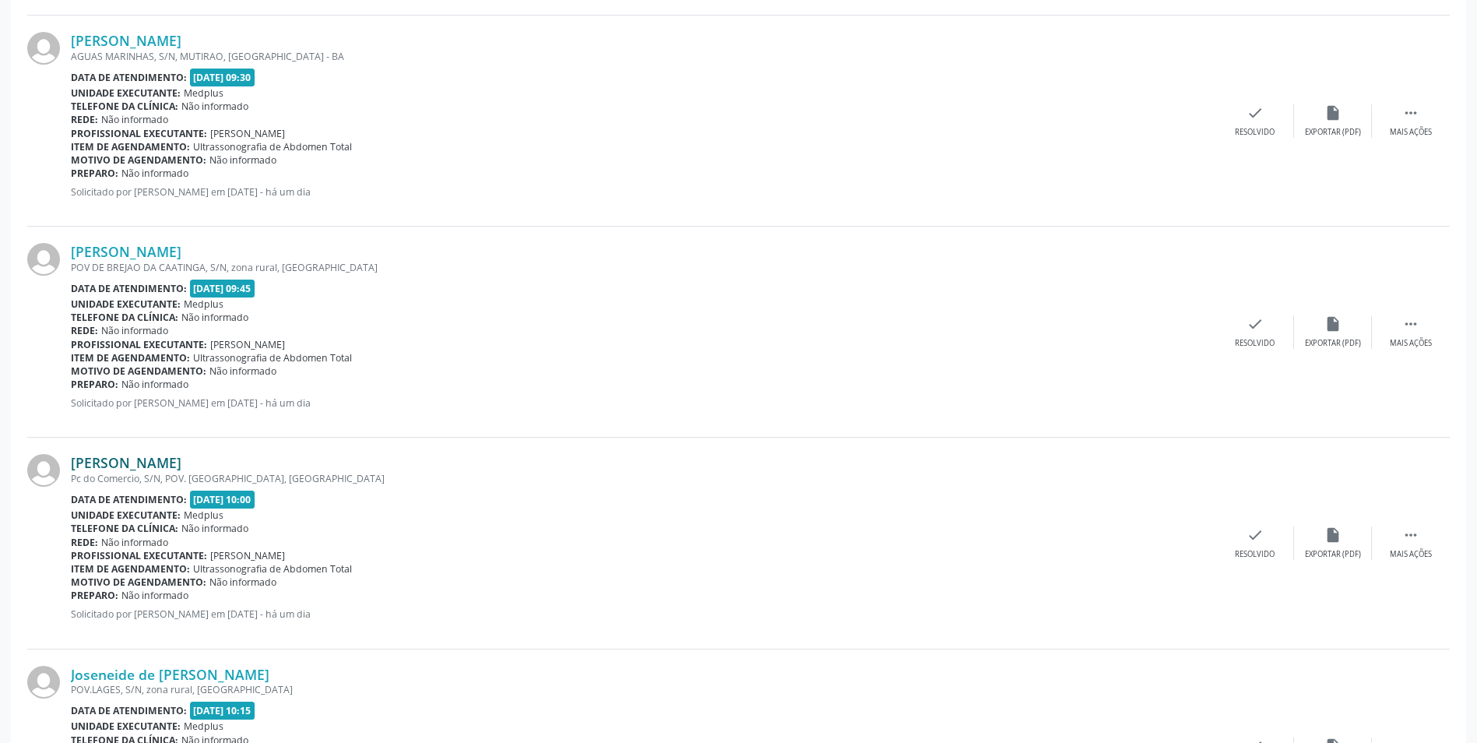
click at [129, 467] on link "[PERSON_NAME]" at bounding box center [126, 462] width 111 height 17
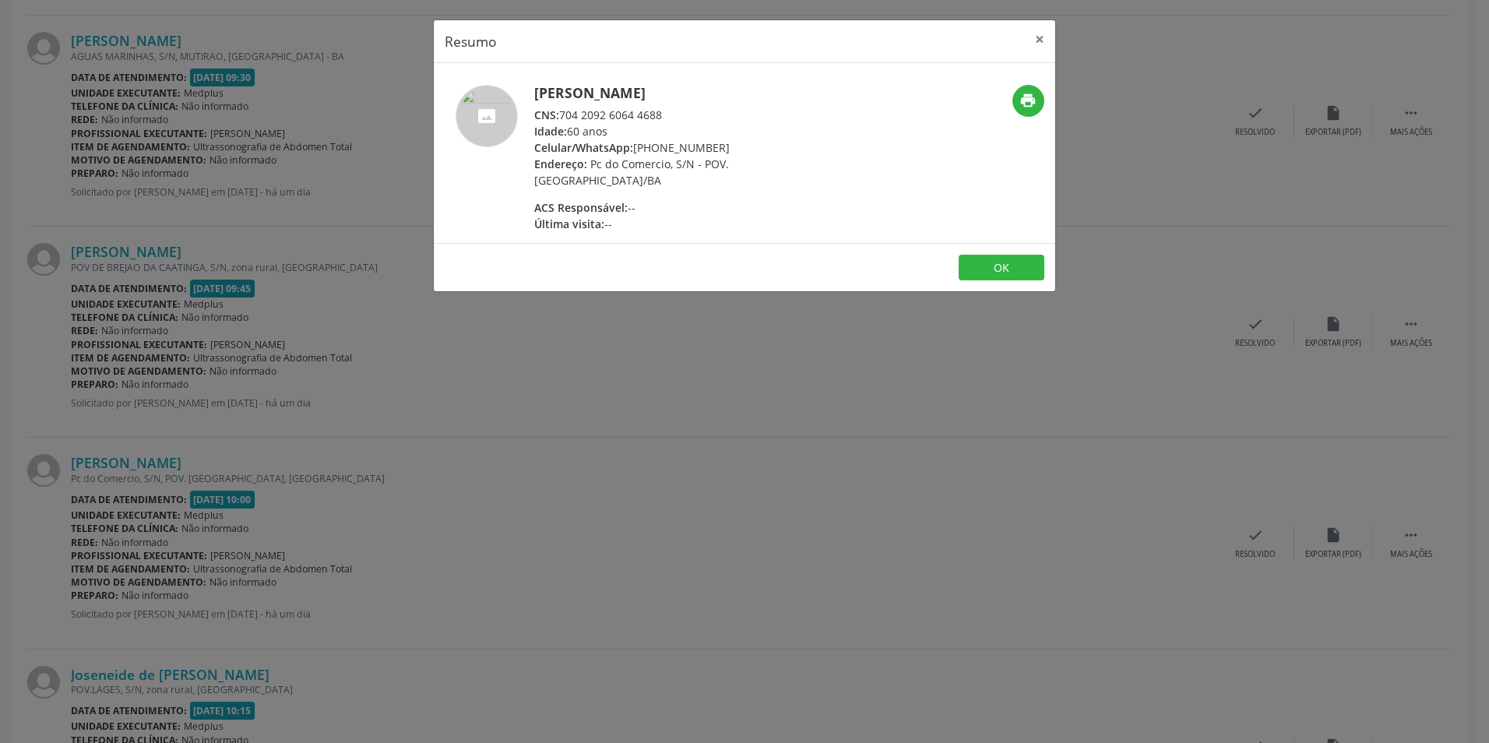
click at [773, 455] on div "Resumo × Elenice [PERSON_NAME] CNS: 704 2092 6064 4688 Idade: 60 anos Celular/W…" at bounding box center [744, 371] width 1489 height 743
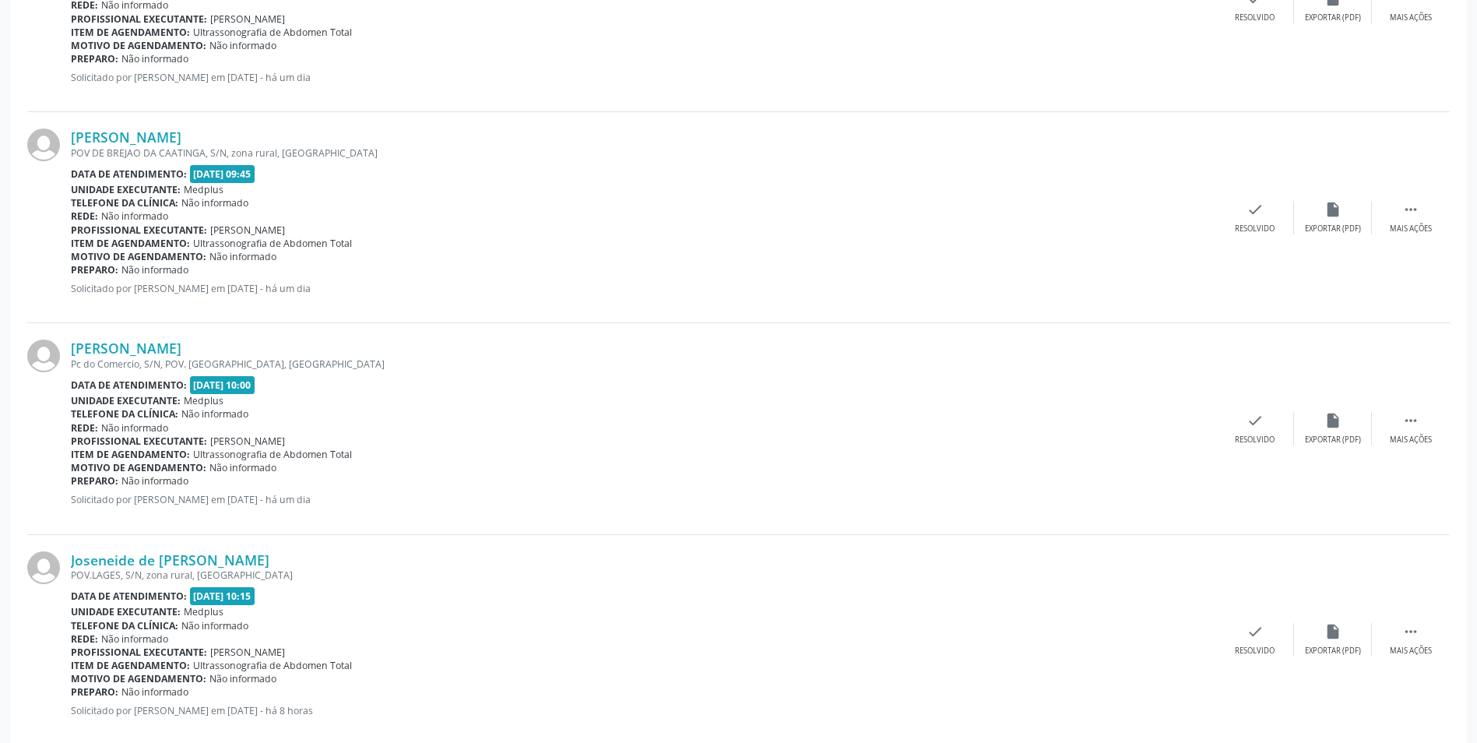
scroll to position [2103, 0]
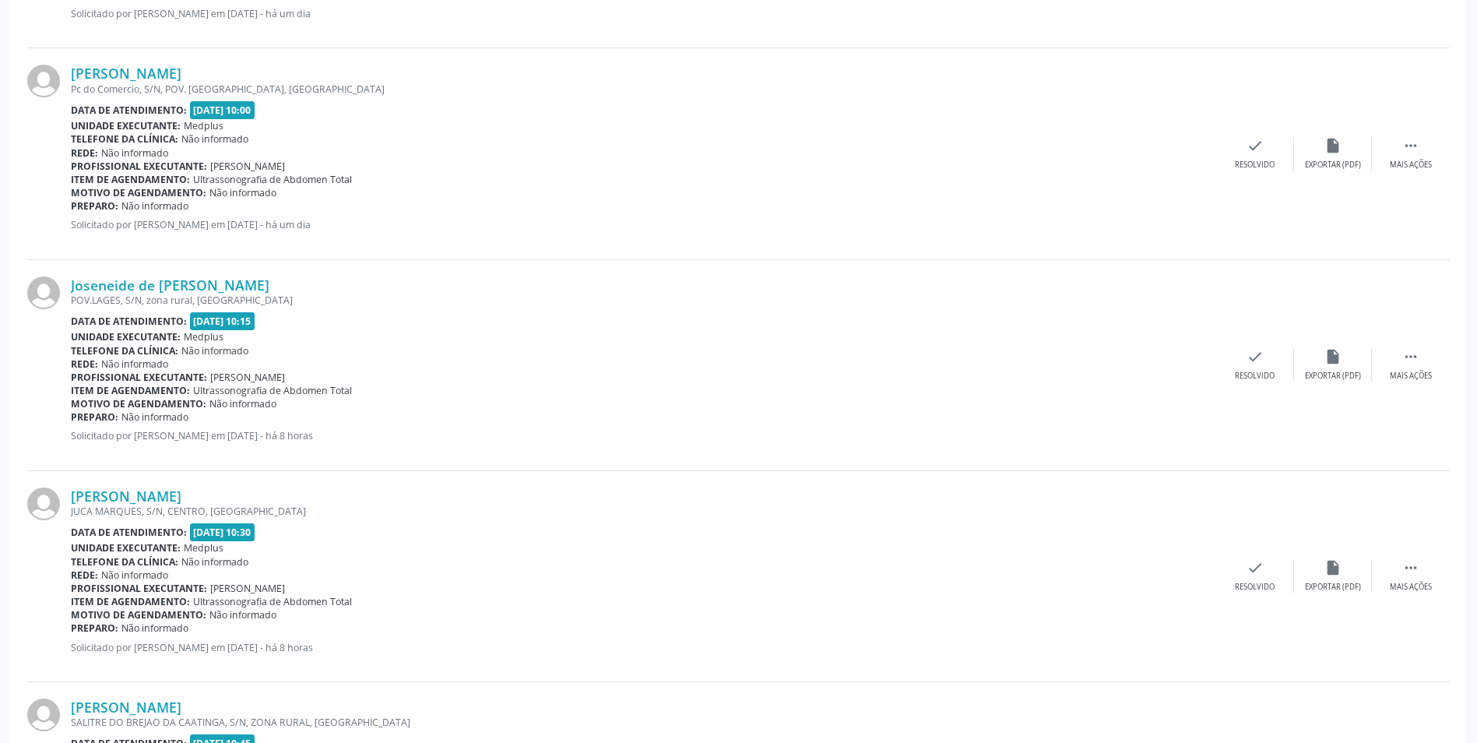
click at [133, 295] on div "POV.LAGES, S/N, zona rural, [GEOGRAPHIC_DATA]" at bounding box center [644, 300] width 1146 height 13
drag, startPoint x: 133, startPoint y: 295, endPoint x: 229, endPoint y: 279, distance: 97.2
click at [229, 279] on link "Joseneide de [PERSON_NAME]" at bounding box center [170, 284] width 199 height 17
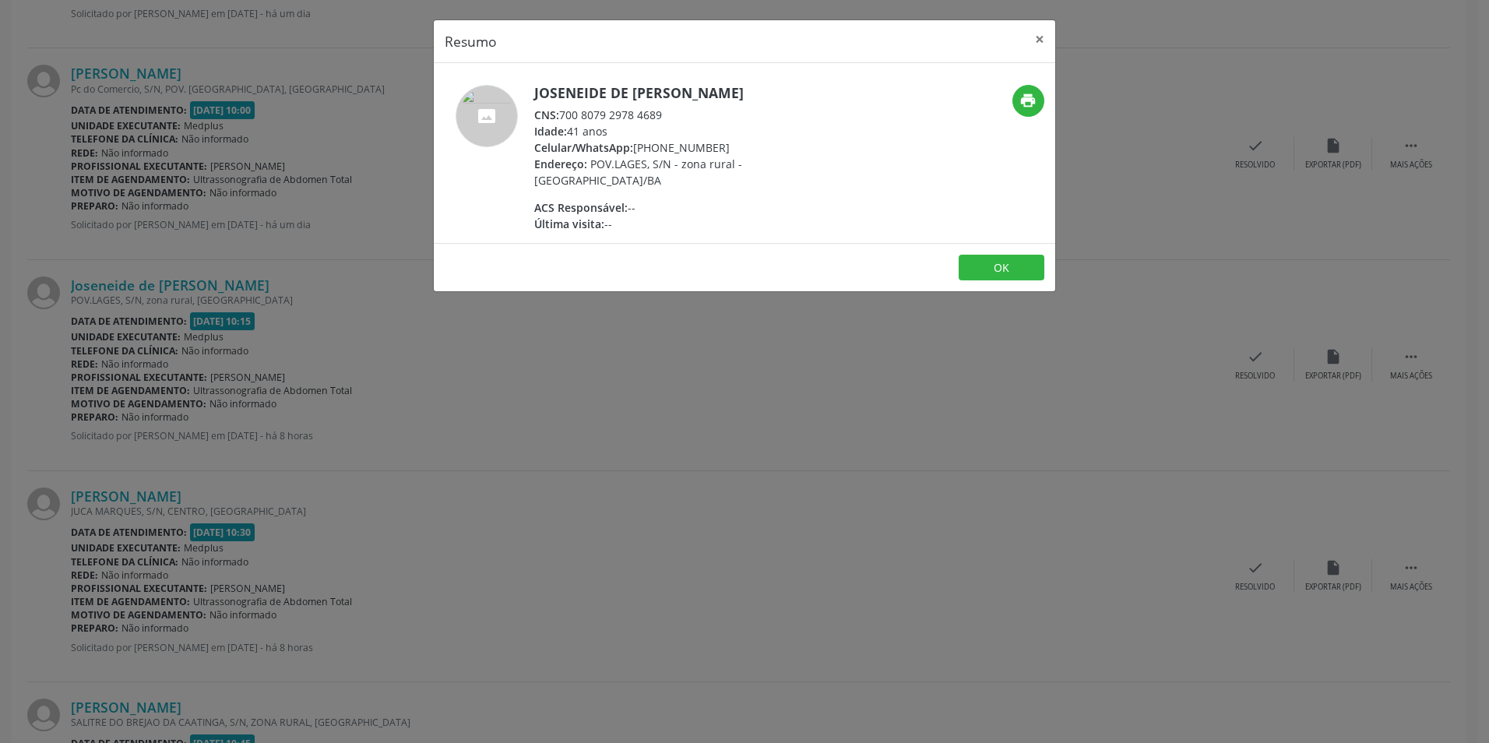
click at [858, 366] on div "Resumo × Joseneide de [DEMOGRAPHIC_DATA][PERSON_NAME] CNS: 700 8079 2978 4689 I…" at bounding box center [744, 371] width 1489 height 743
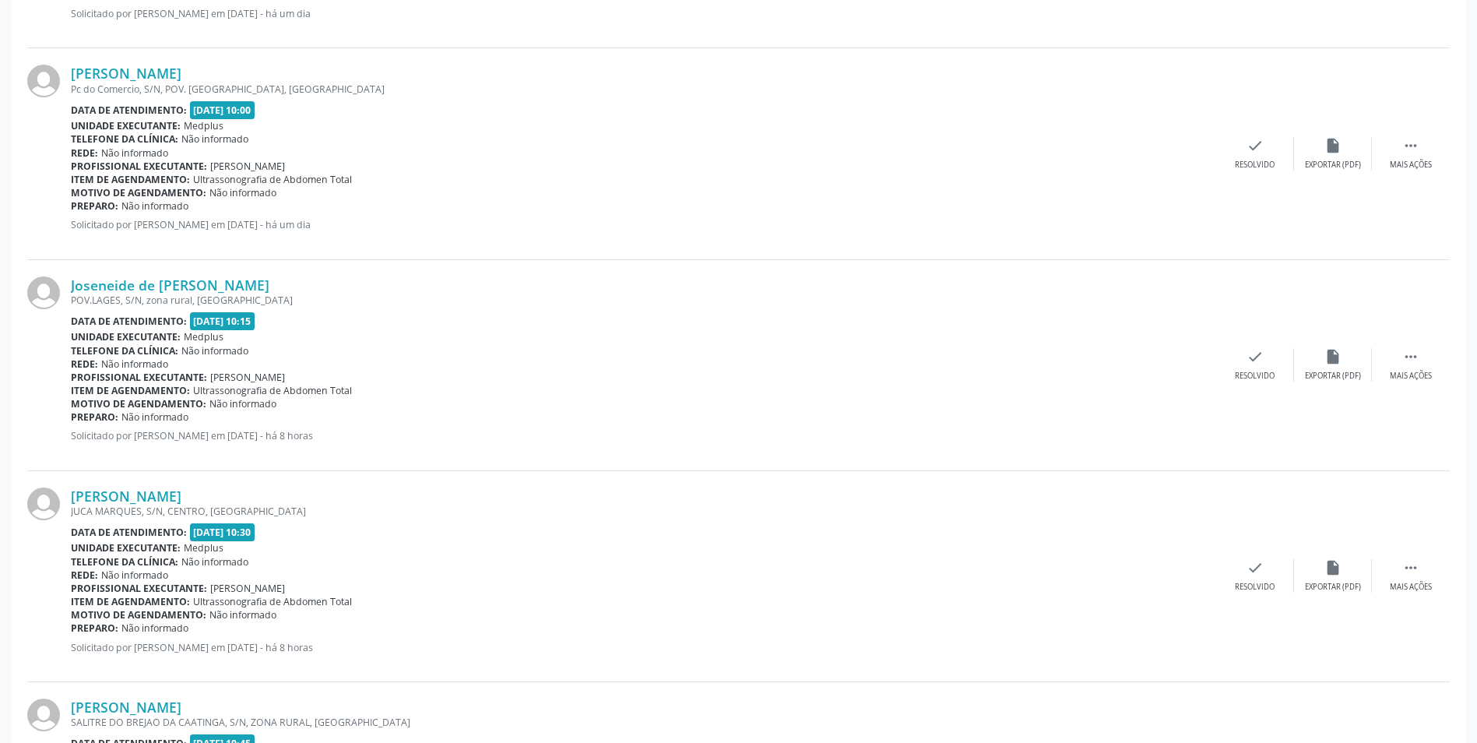
scroll to position [2181, 0]
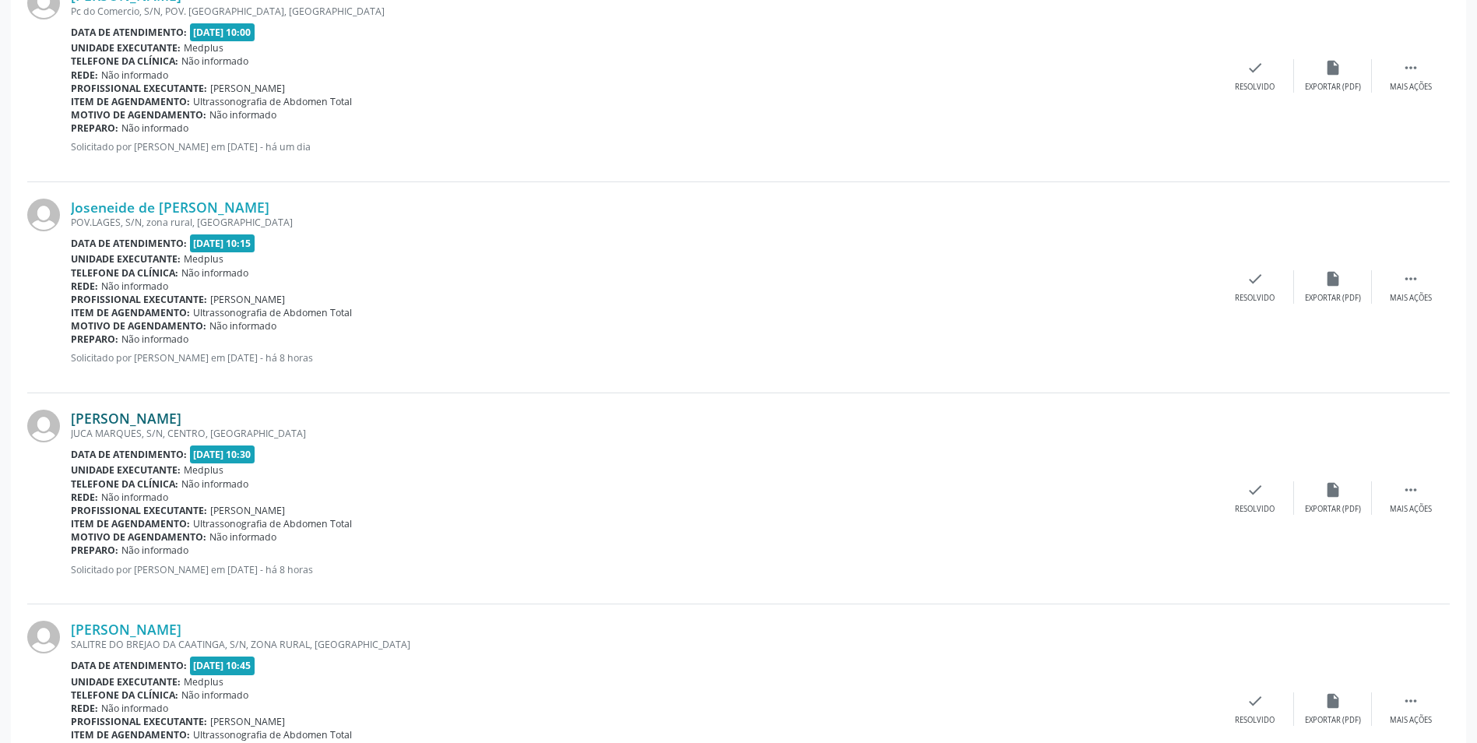
click at [148, 421] on link "[PERSON_NAME]" at bounding box center [126, 418] width 111 height 17
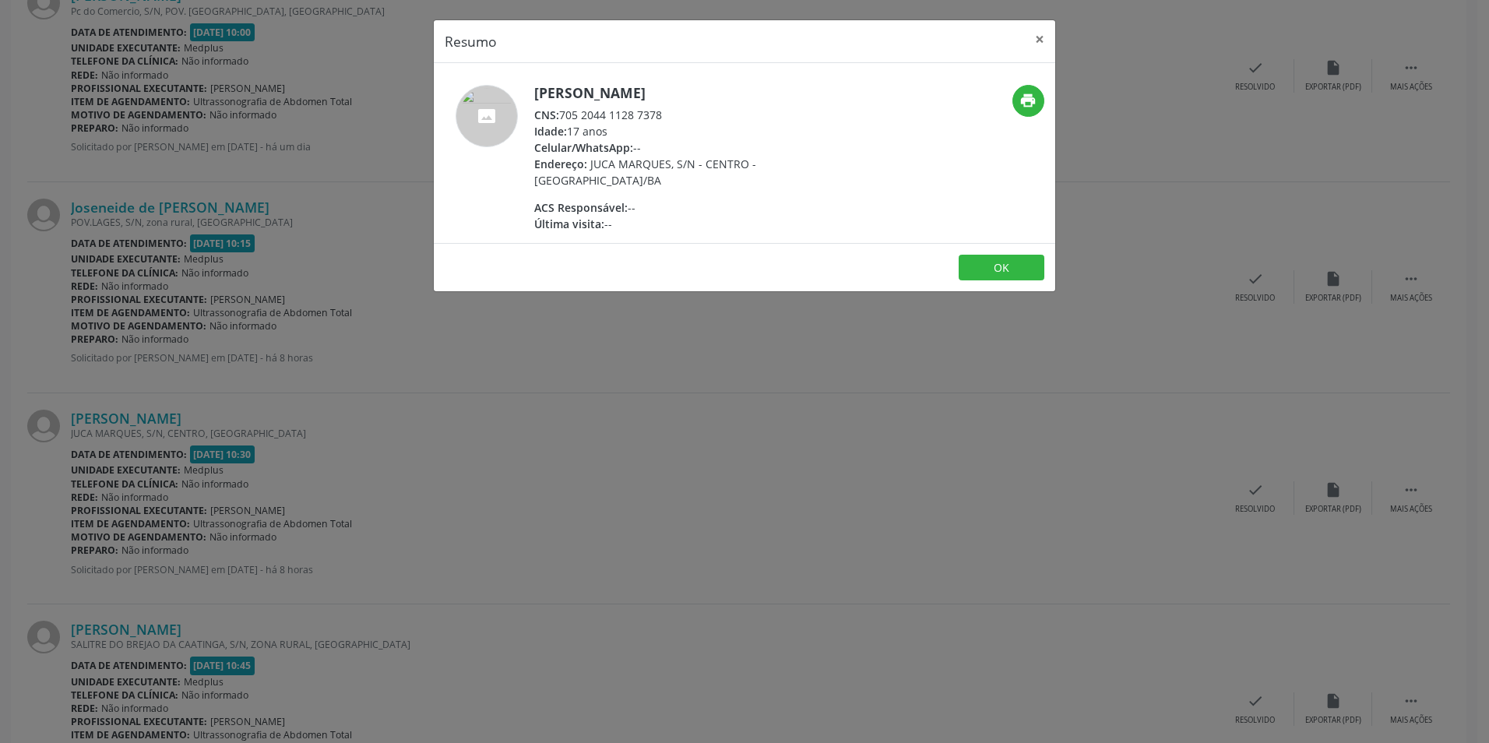
click at [650, 419] on div "Resumo × [PERSON_NAME] CNS: 705 2044 1128 7378 Idade: 17 anos Celular/WhatsApp:…" at bounding box center [744, 371] width 1489 height 743
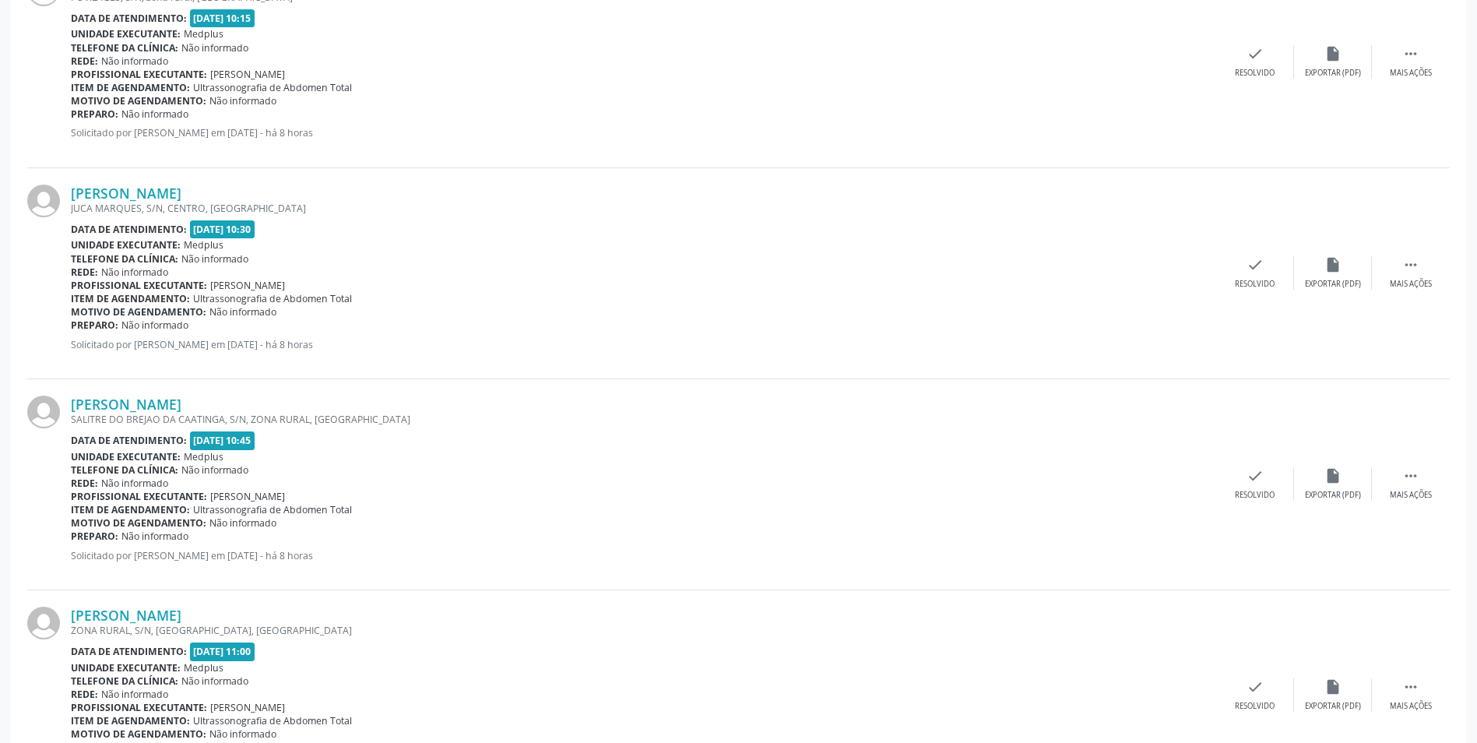
scroll to position [2414, 0]
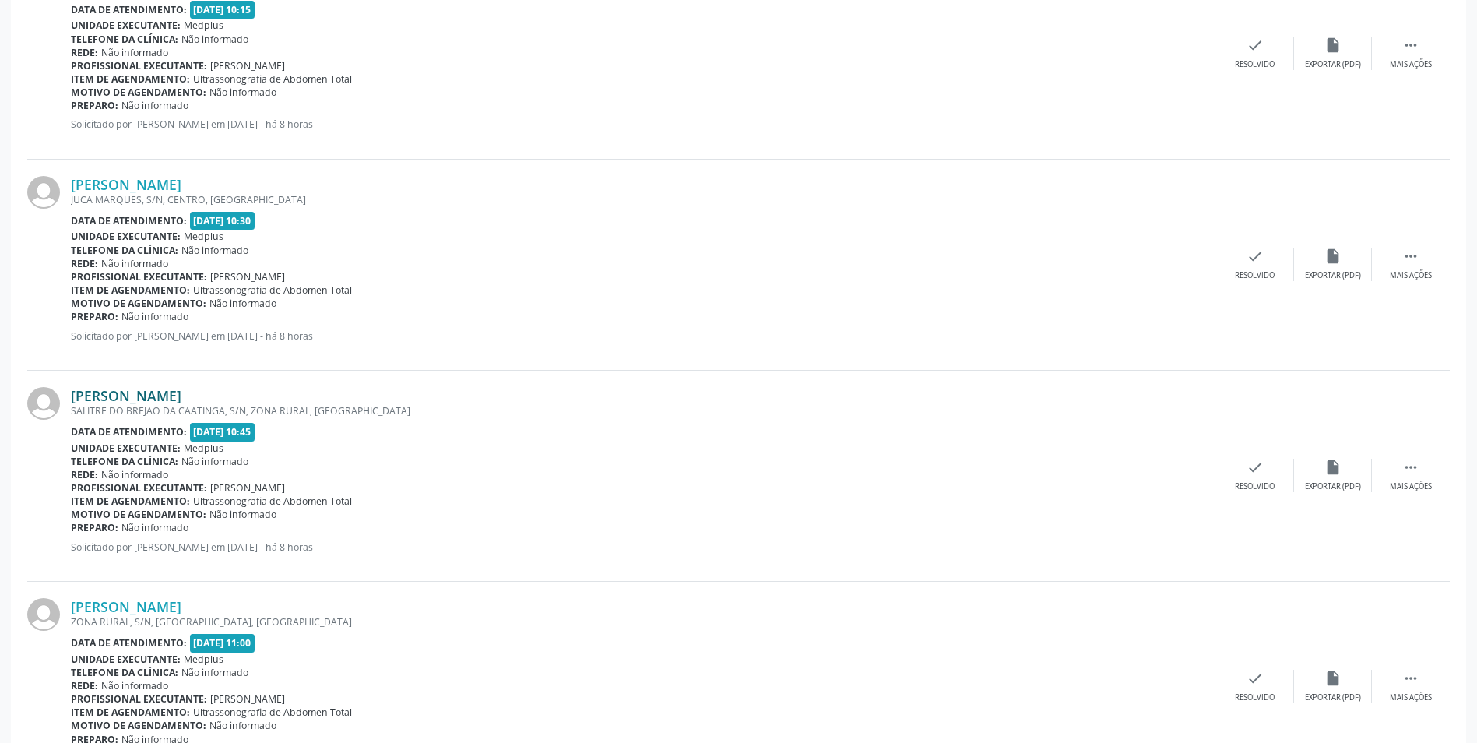
click at [143, 403] on link "[PERSON_NAME]" at bounding box center [126, 395] width 111 height 17
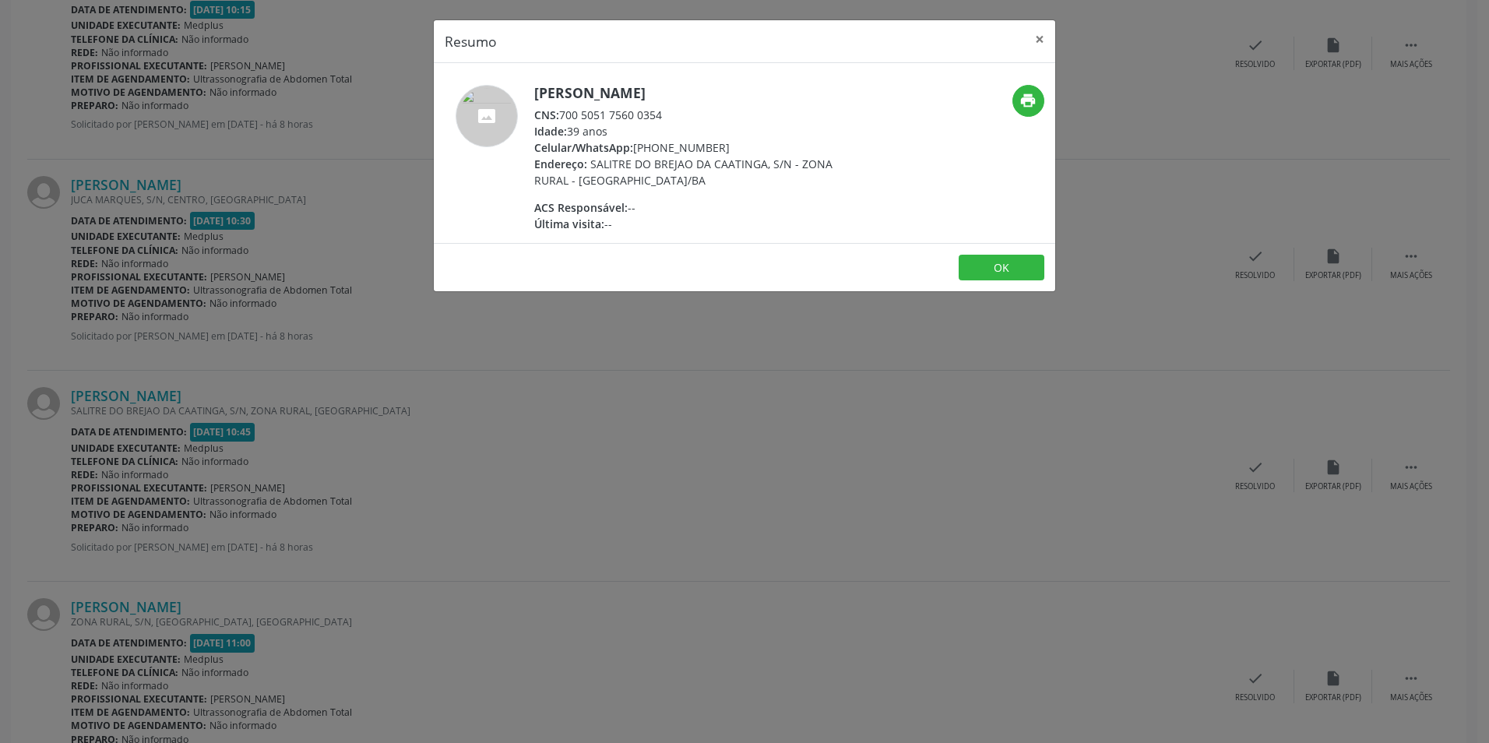
click at [604, 339] on div "Resumo × [PERSON_NAME] CNS: 700 5051 7560 0354 Idade: 39 anos Celular/WhatsApp:…" at bounding box center [744, 371] width 1489 height 743
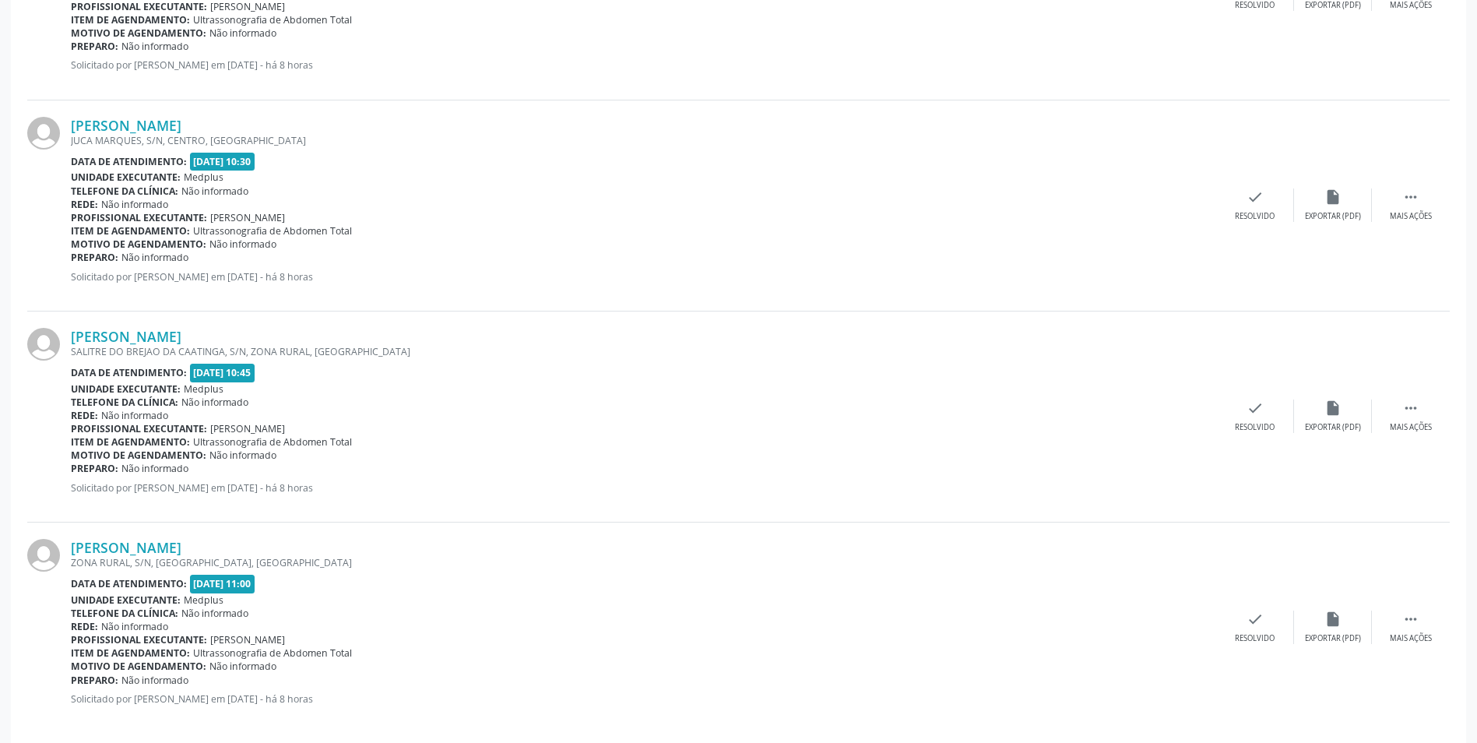
scroll to position [2491, 0]
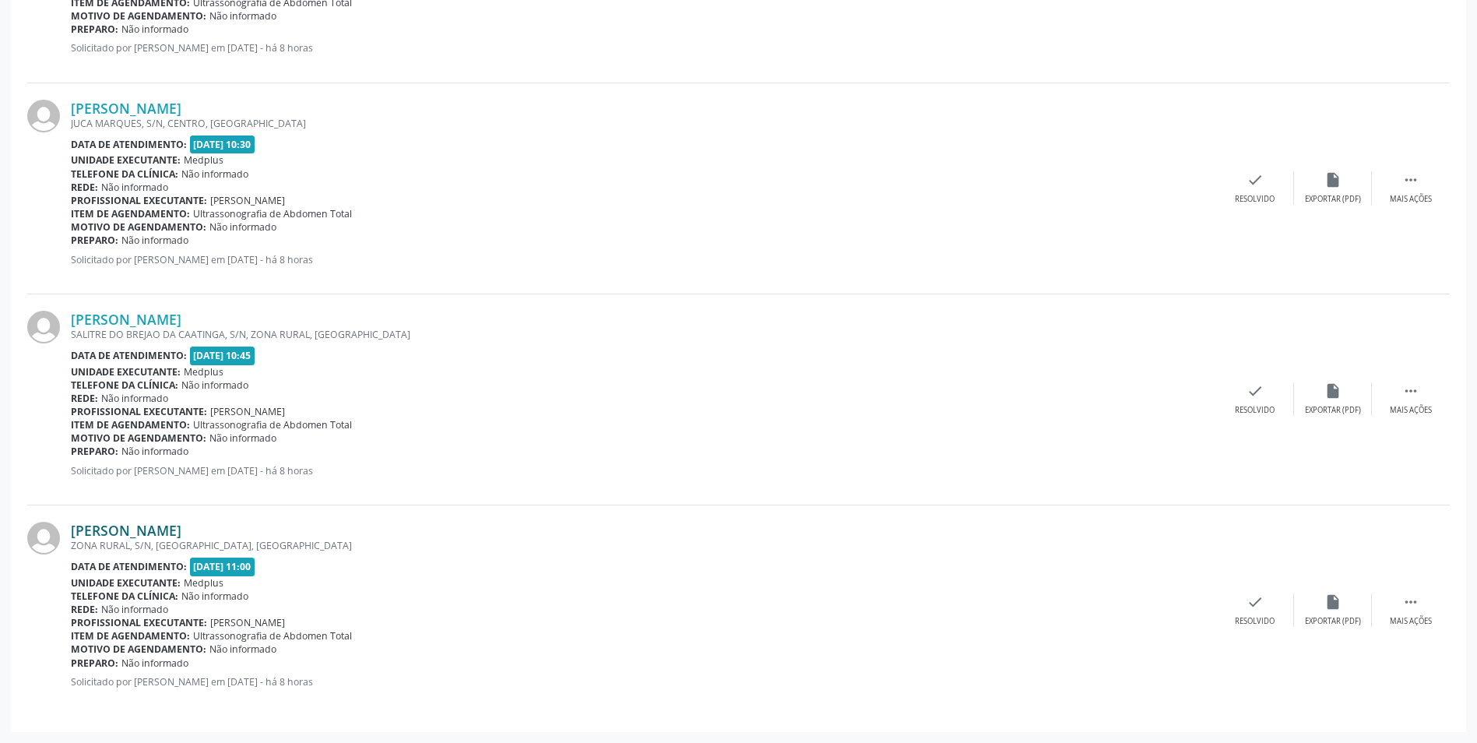
click at [164, 525] on link "[PERSON_NAME]" at bounding box center [126, 530] width 111 height 17
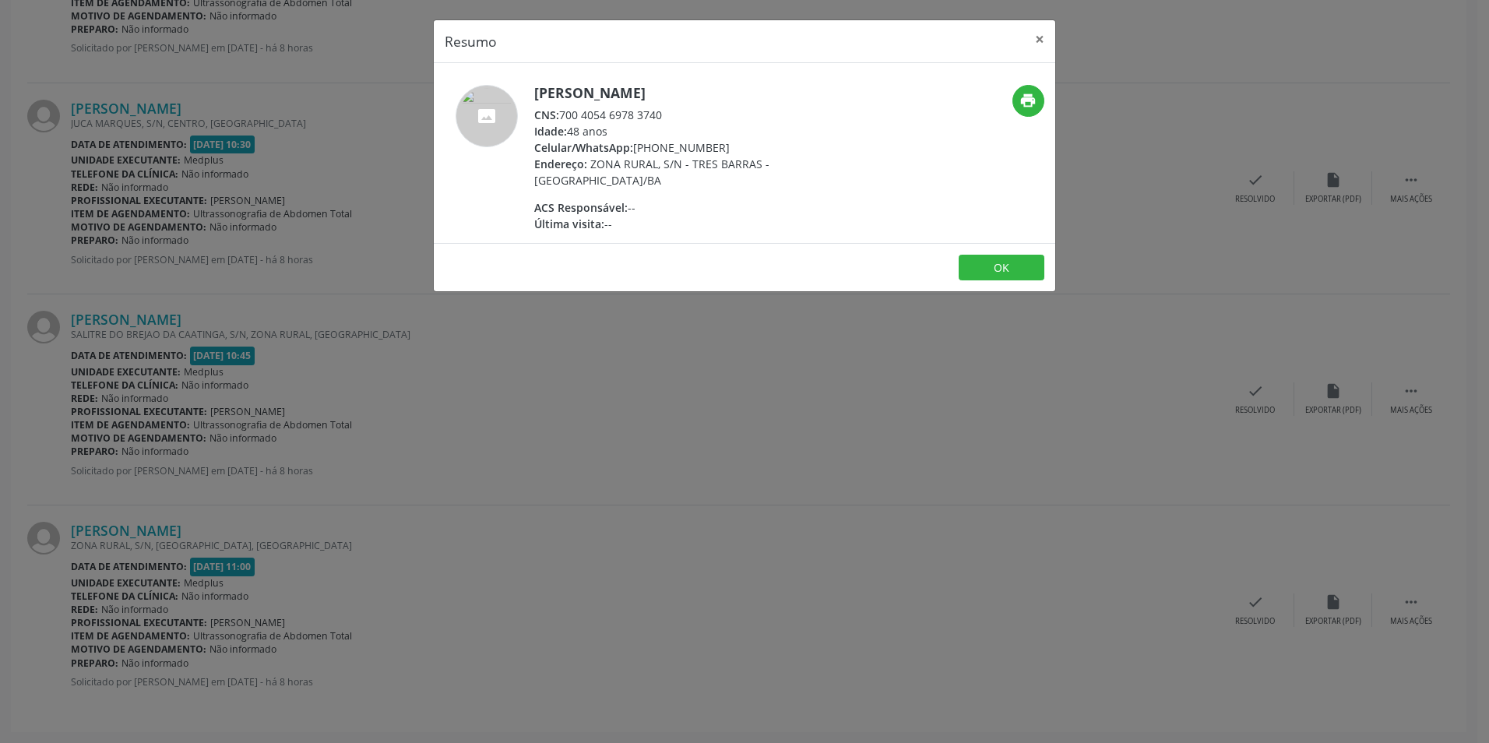
click at [609, 492] on div "Resumo × [PERSON_NAME] CNS: 700 4054 6978 3740 Idade: 48 anos Celular/WhatsApp:…" at bounding box center [744, 371] width 1489 height 743
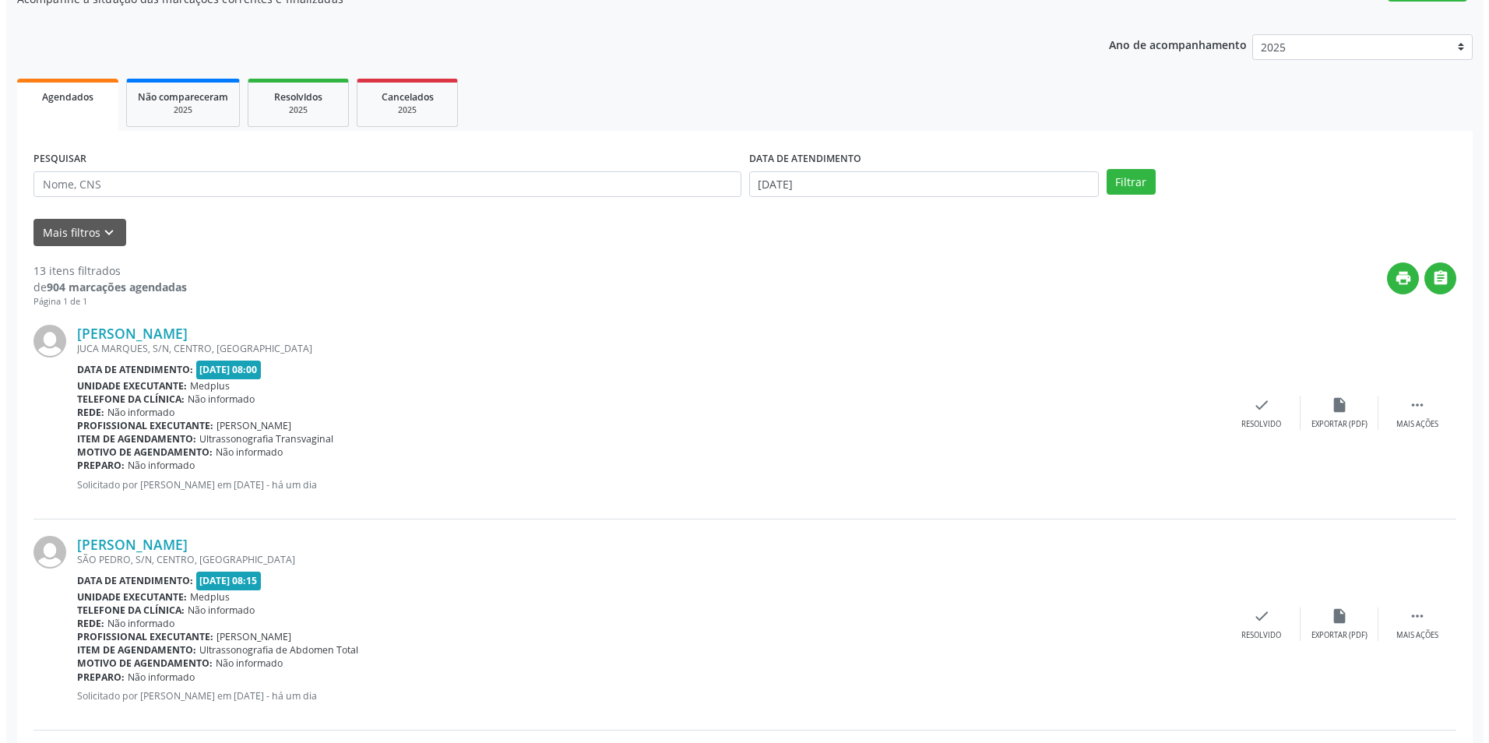
scroll to position [0, 0]
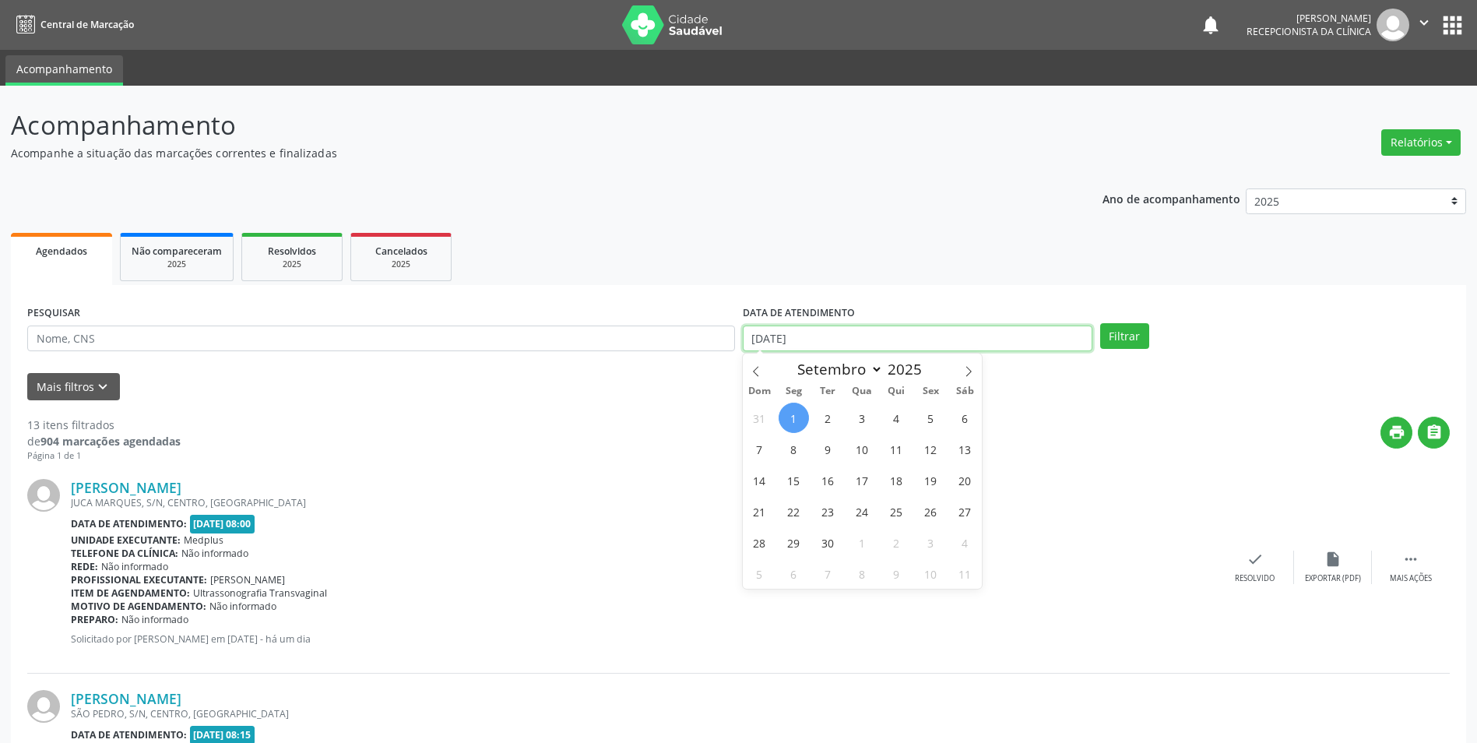
click at [789, 339] on input "[DATE]" at bounding box center [918, 339] width 350 height 26
click at [826, 424] on span "2" at bounding box center [828, 418] width 30 height 30
type input "[DATE]"
click at [1115, 341] on button "Filtrar" at bounding box center [1125, 336] width 49 height 26
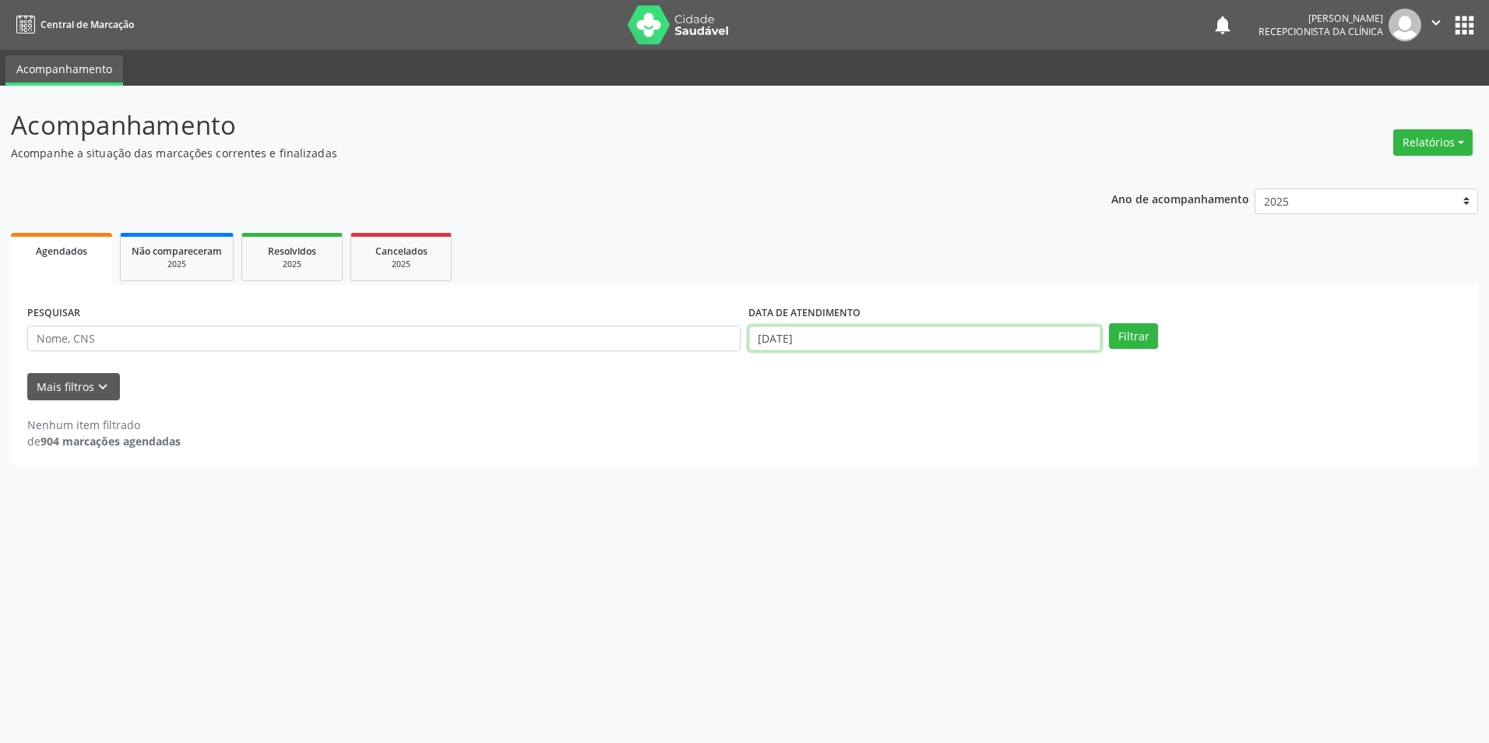
click at [857, 340] on input "[DATE]" at bounding box center [924, 339] width 353 height 26
click at [789, 419] on span "1" at bounding box center [794, 418] width 30 height 30
type input "[DATE]"
click at [767, 365] on span at bounding box center [756, 367] width 26 height 26
select select "7"
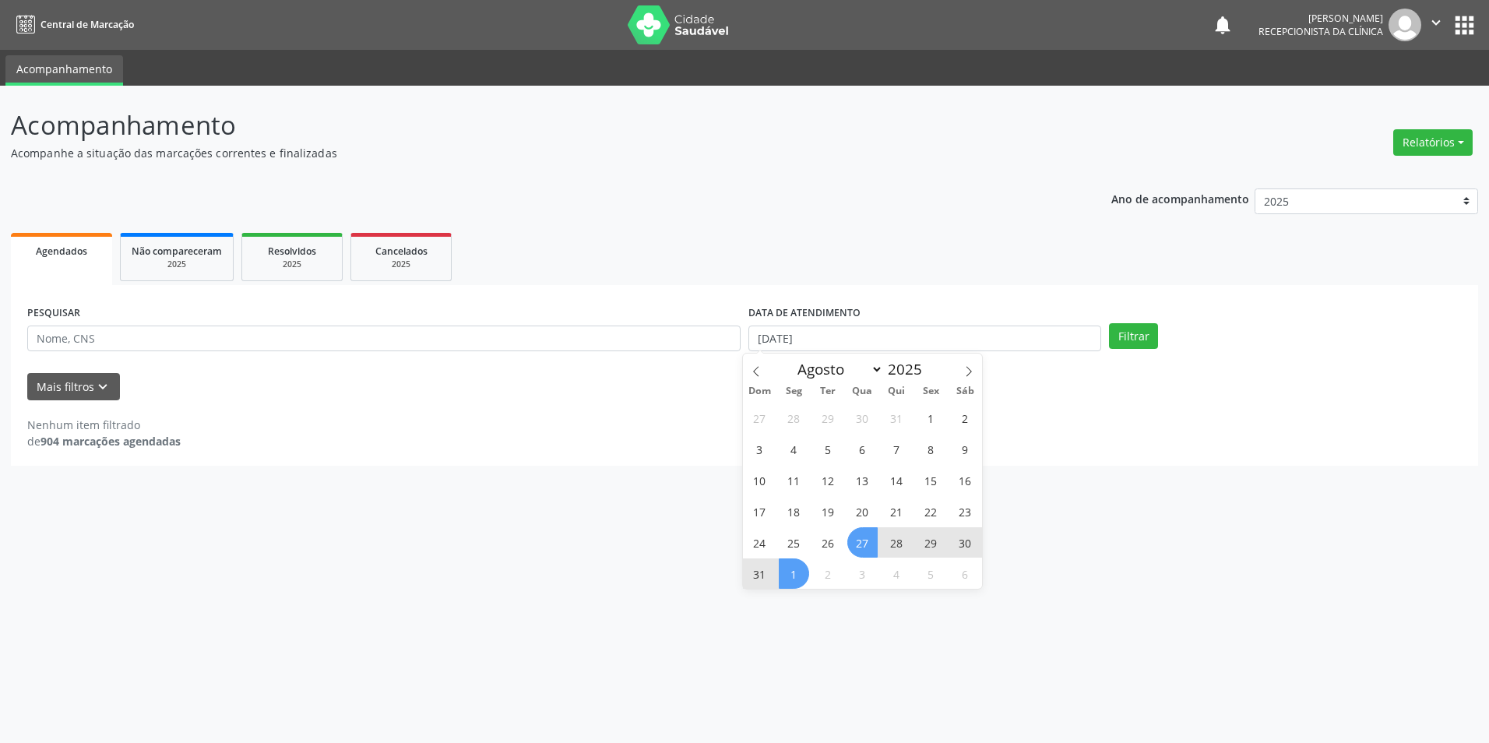
click at [868, 539] on span "27" at bounding box center [862, 542] width 30 height 30
select select "8"
click at [868, 539] on div "Acompanhamento Acompanhe a situação das marcações correntes e finalizadas Relat…" at bounding box center [744, 414] width 1489 height 657
click at [901, 336] on input "[DATE] até [DATE]" at bounding box center [924, 339] width 353 height 26
click at [801, 418] on span "1" at bounding box center [794, 418] width 30 height 30
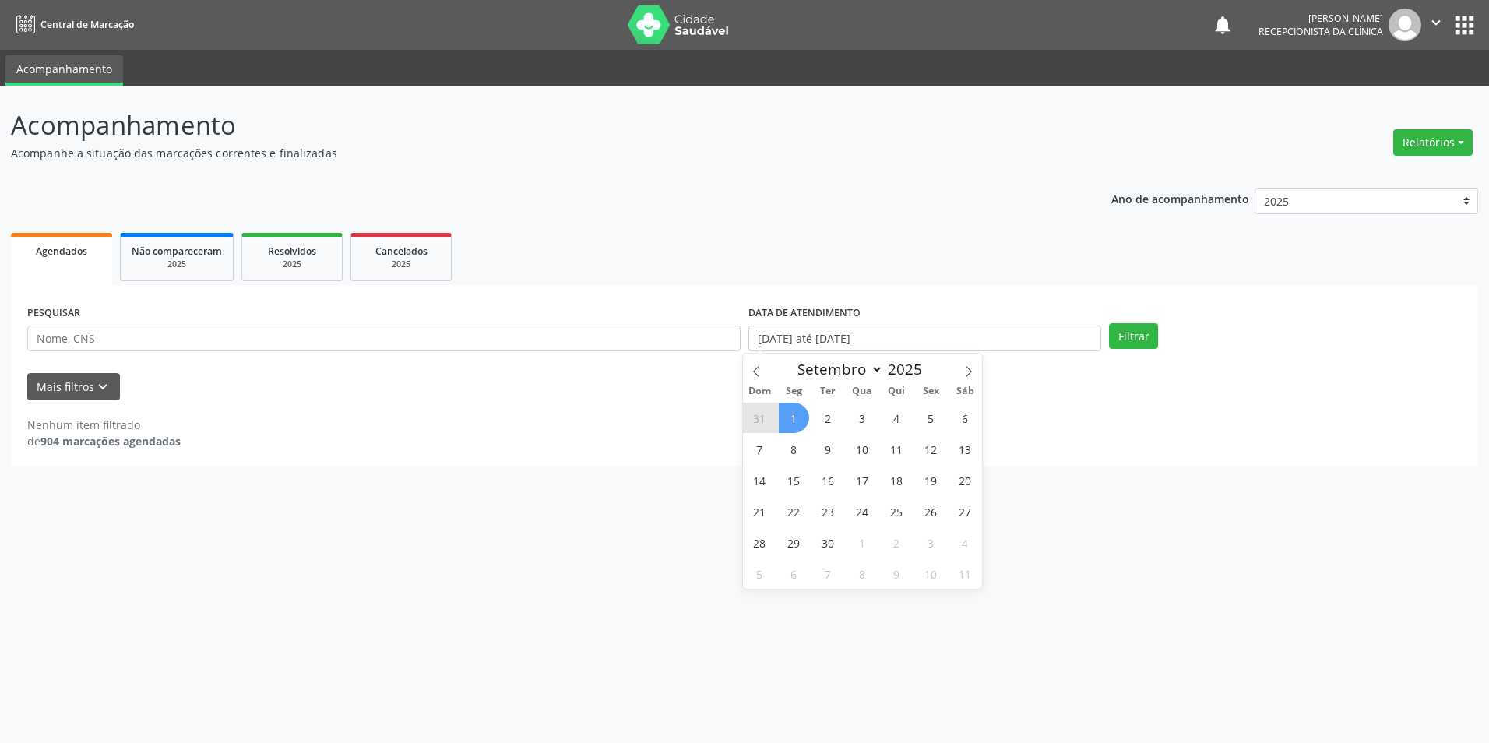
type input "[DATE]"
click at [801, 420] on span "1" at bounding box center [794, 418] width 30 height 30
click at [784, 338] on input "[DATE]" at bounding box center [924, 339] width 353 height 26
click at [756, 371] on icon at bounding box center [756, 371] width 11 height 11
select select "7"
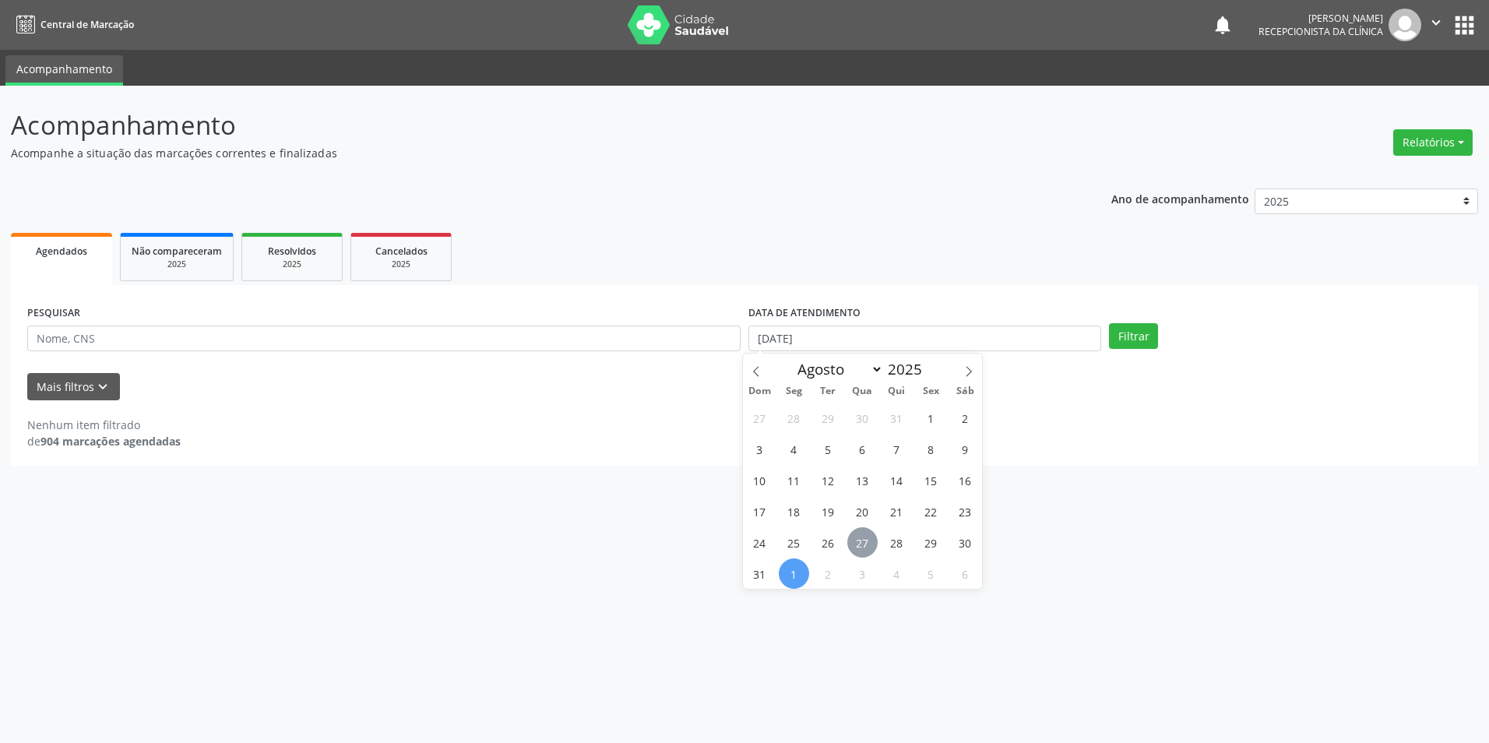
click at [868, 546] on span "27" at bounding box center [862, 542] width 30 height 30
type input "[DATE]"
click at [868, 546] on span "27" at bounding box center [862, 542] width 30 height 30
click at [1127, 329] on button "Filtrar" at bounding box center [1133, 336] width 49 height 26
